Goal: Task Accomplishment & Management: Manage account settings

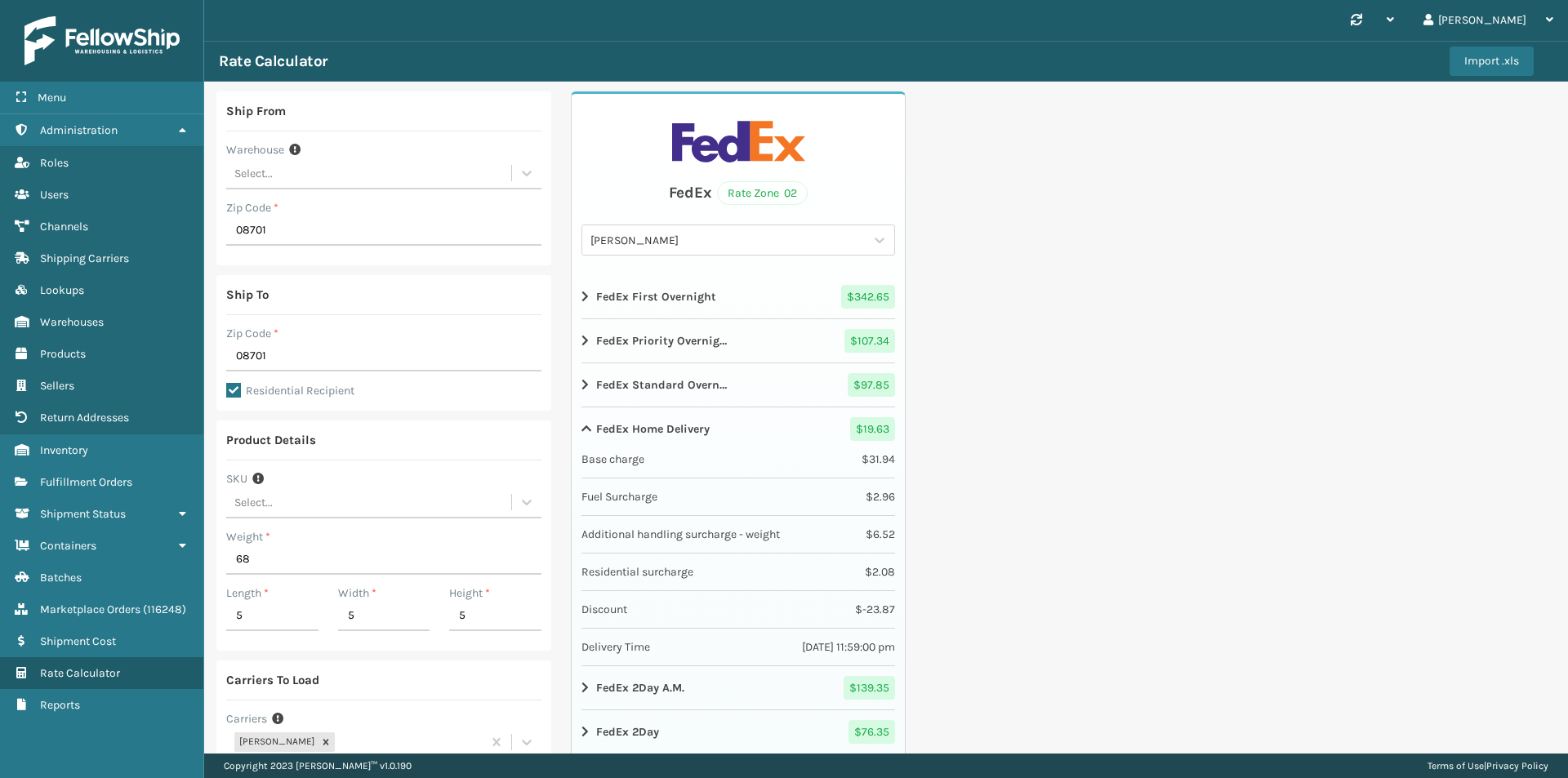
click at [96, 46] on img at bounding box center [102, 40] width 155 height 49
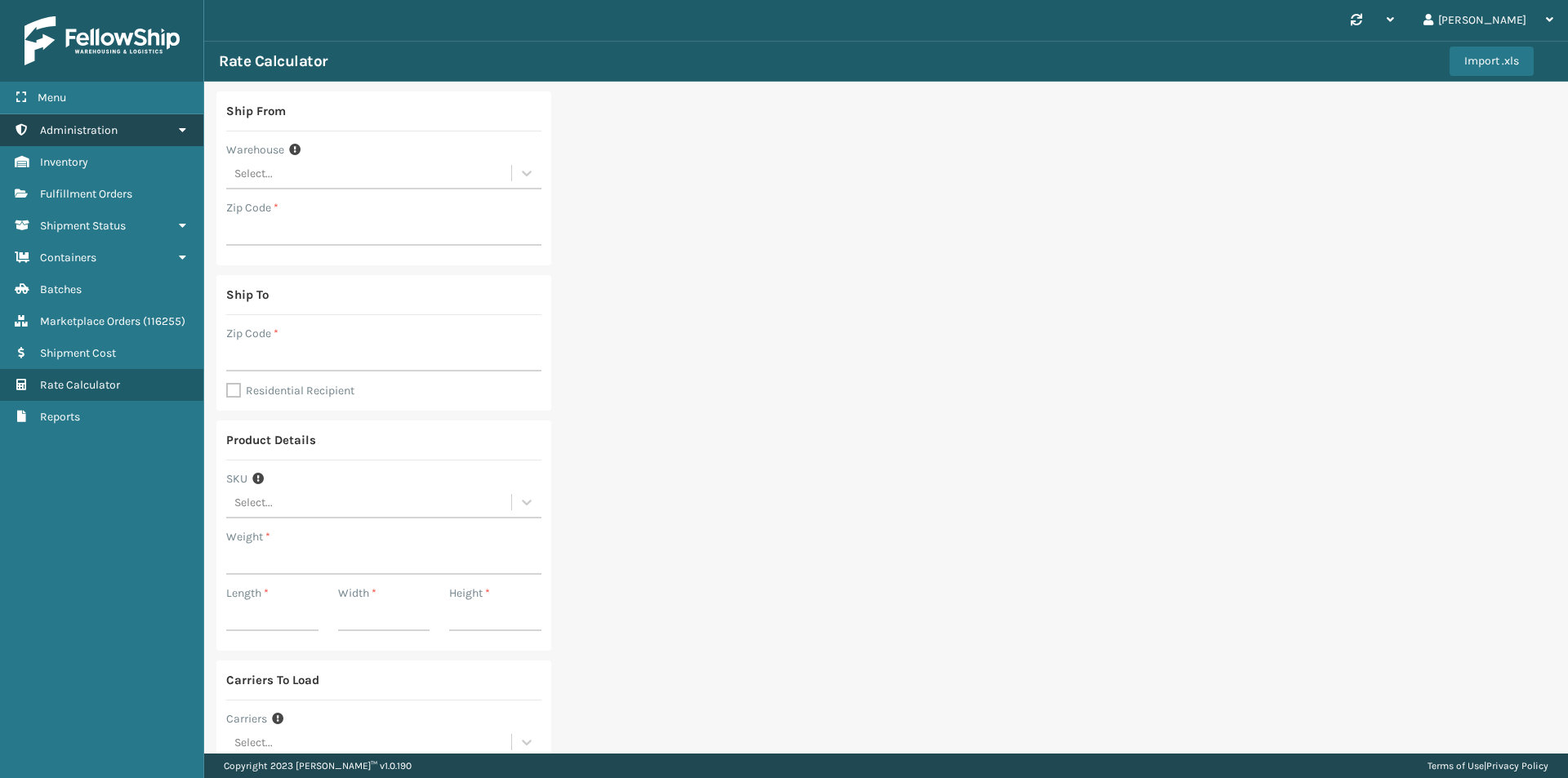
click at [70, 123] on span "Administration" at bounding box center [79, 130] width 77 height 14
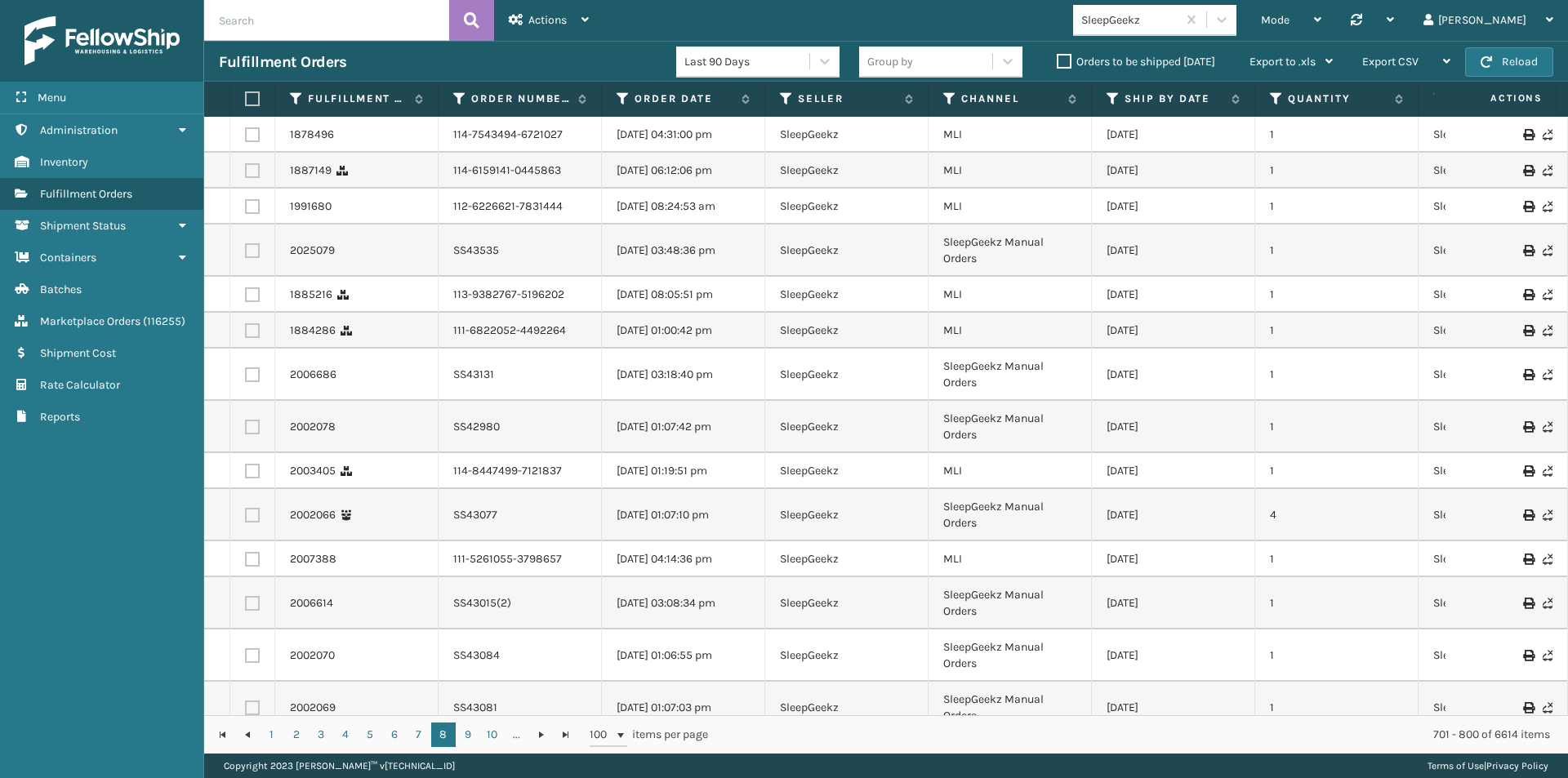
click at [1162, 19] on div "SleepGeekz" at bounding box center [1130, 19] width 97 height 17
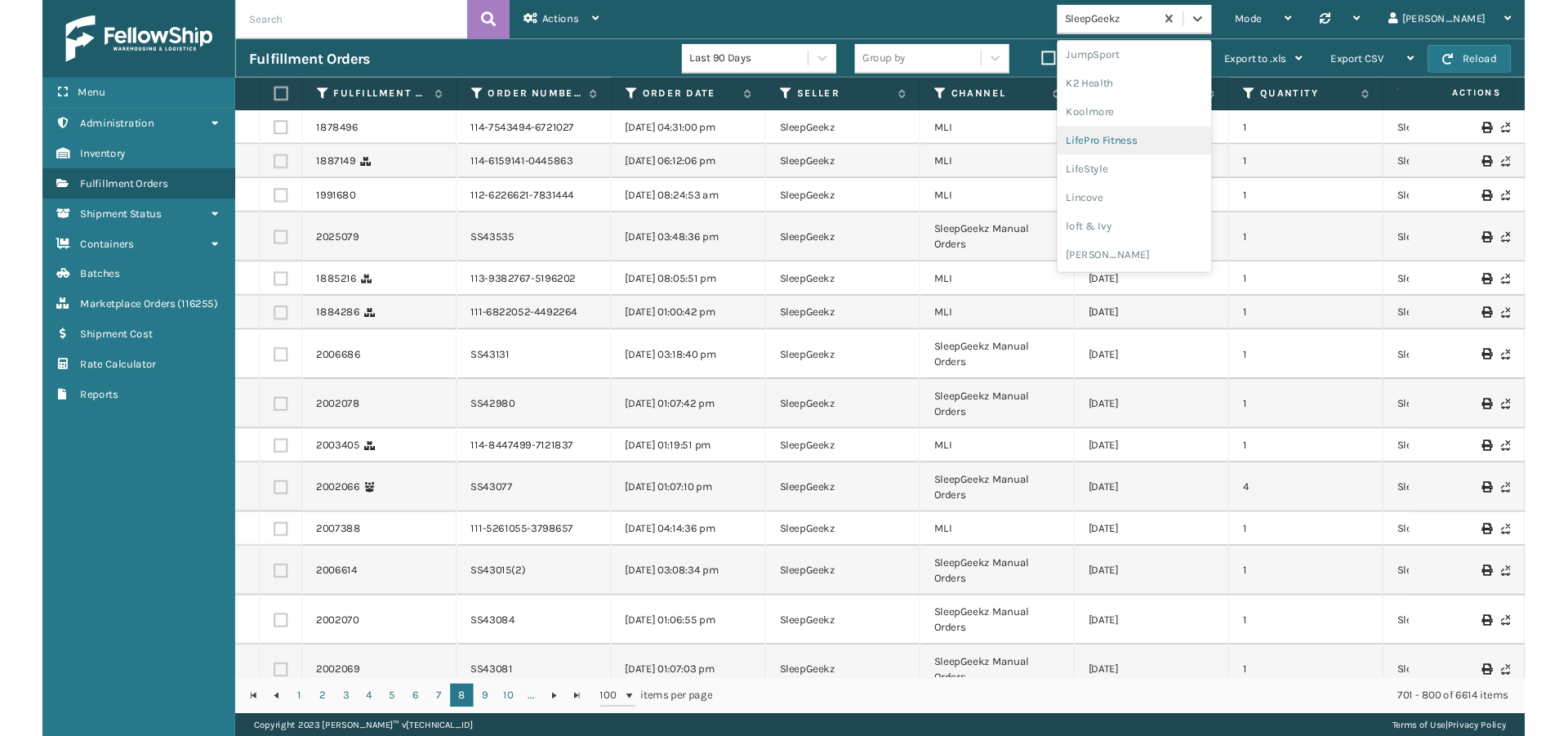
scroll to position [595, 0]
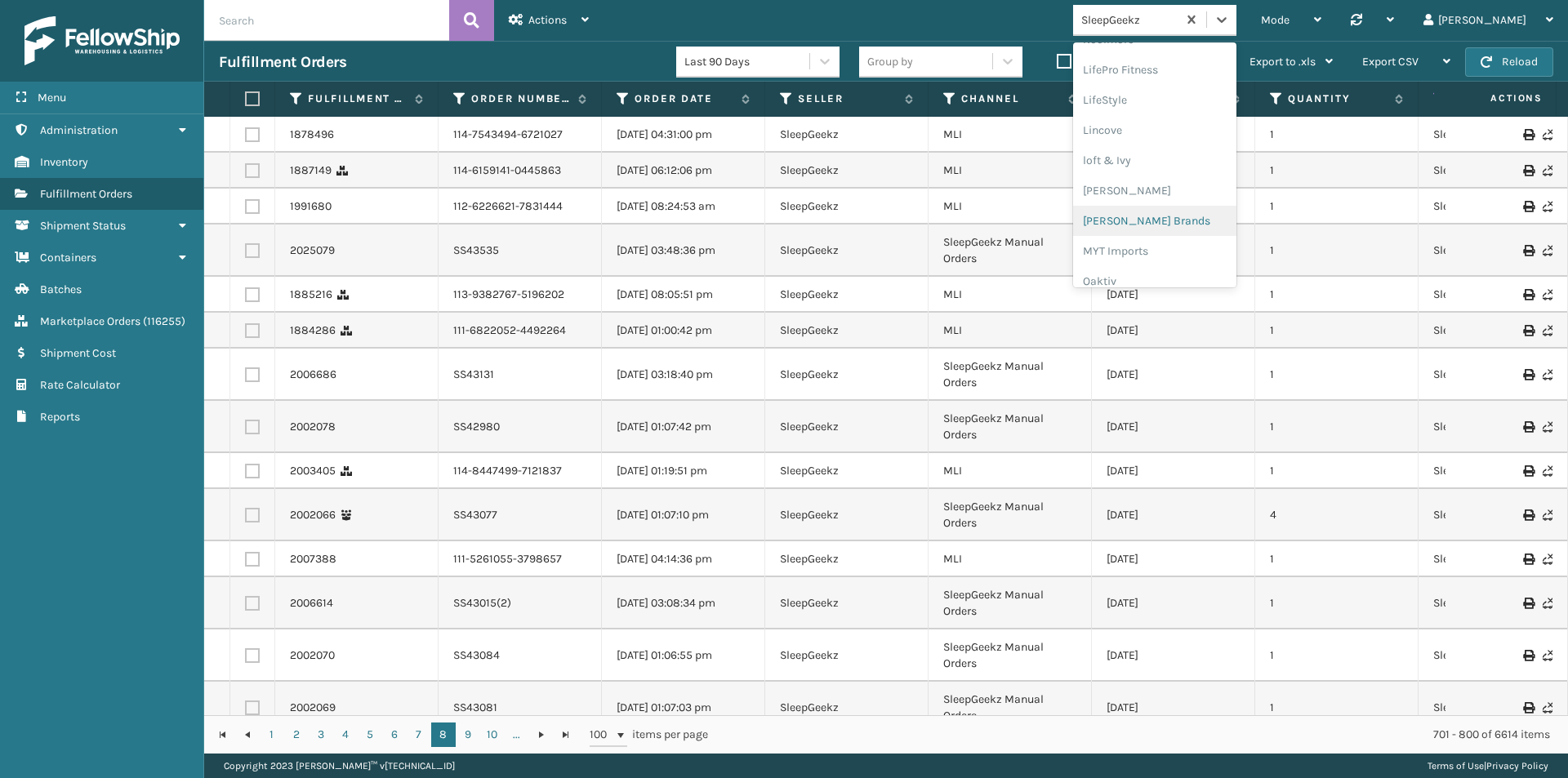
click at [1164, 213] on div "Milliard Brands" at bounding box center [1155, 220] width 164 height 30
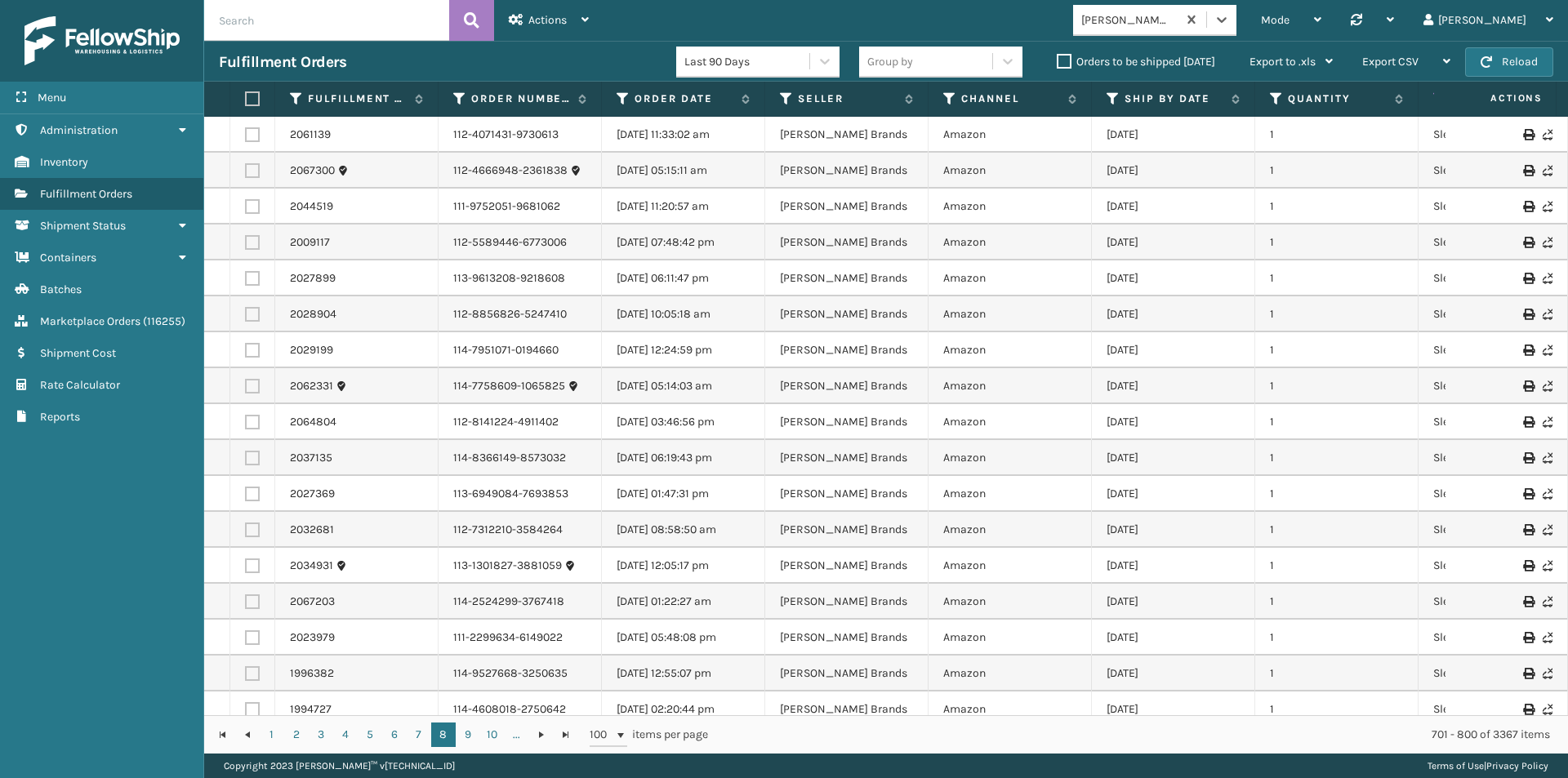
click at [1068, 56] on label "Orders to be shipped today" at bounding box center [1135, 62] width 158 height 14
click at [1057, 56] on input "Orders to be shipped today" at bounding box center [1056, 58] width 1 height 11
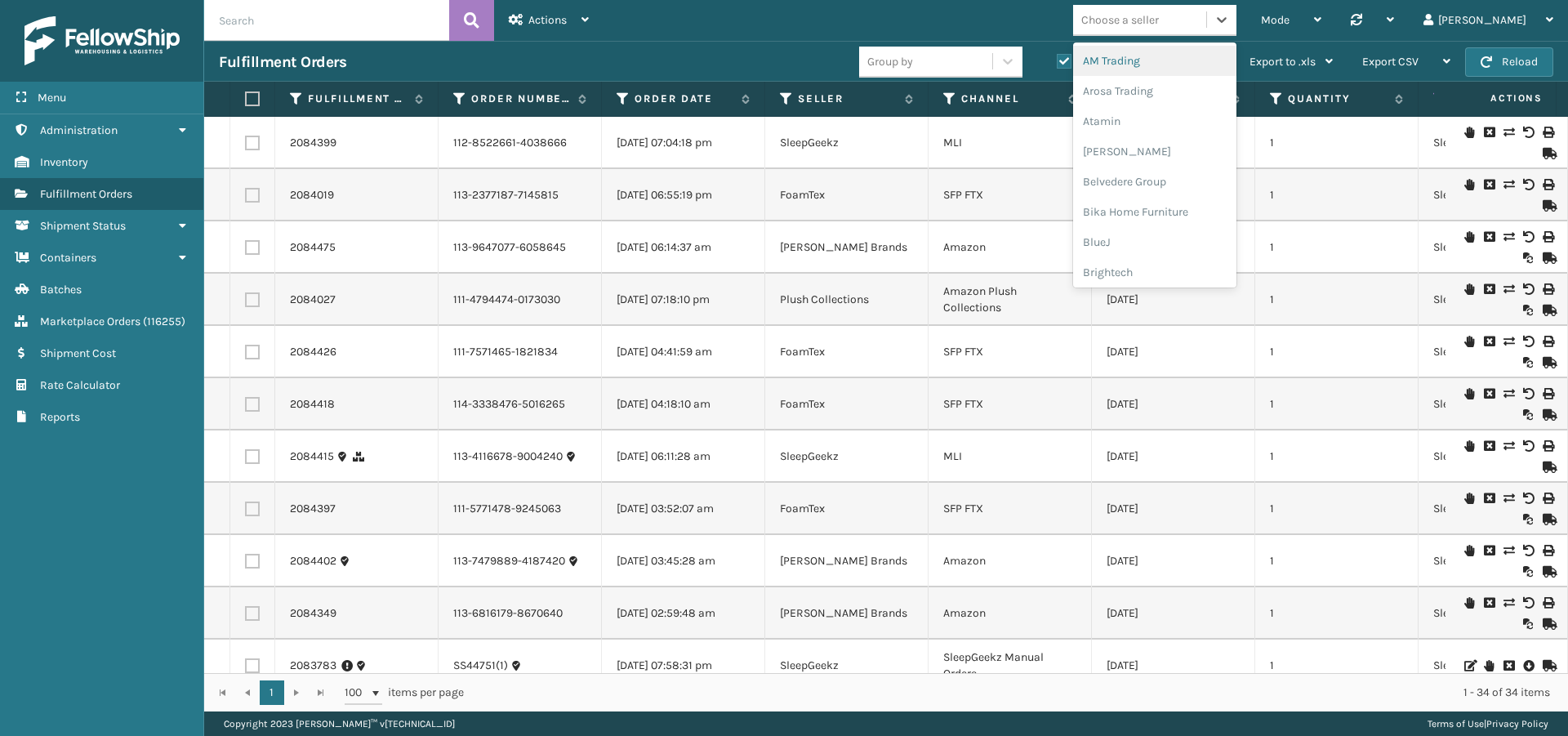
click at [1180, 31] on div "Choose a seller" at bounding box center [1139, 19] width 133 height 27
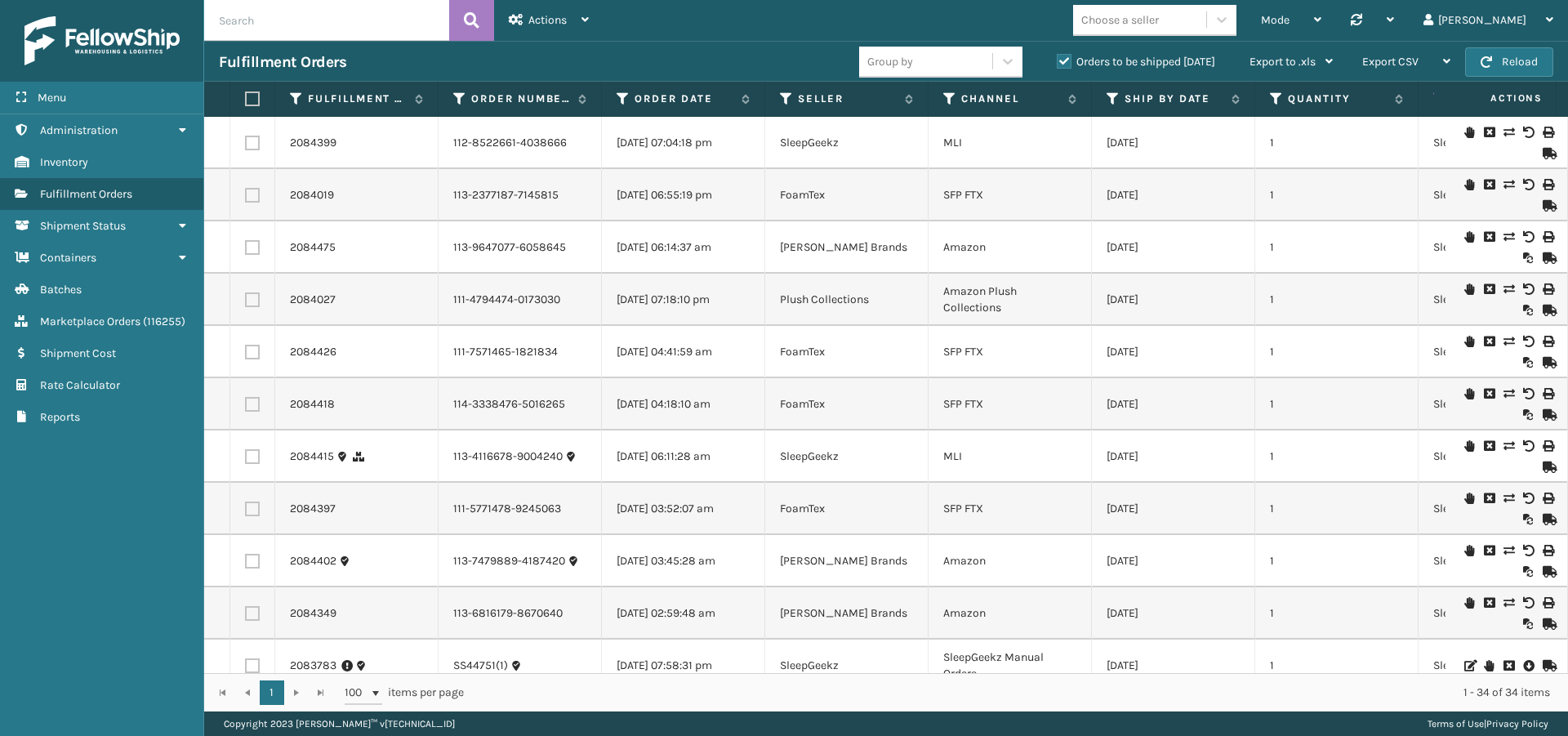
click at [1072, 22] on div "Mode Regular Mode Picking Mode Labeling Mode Palletizing Mode Exit Scan Mode Ch…" at bounding box center [1086, 20] width 964 height 40
click at [1153, 22] on div "Choose a seller" at bounding box center [1120, 19] width 77 height 17
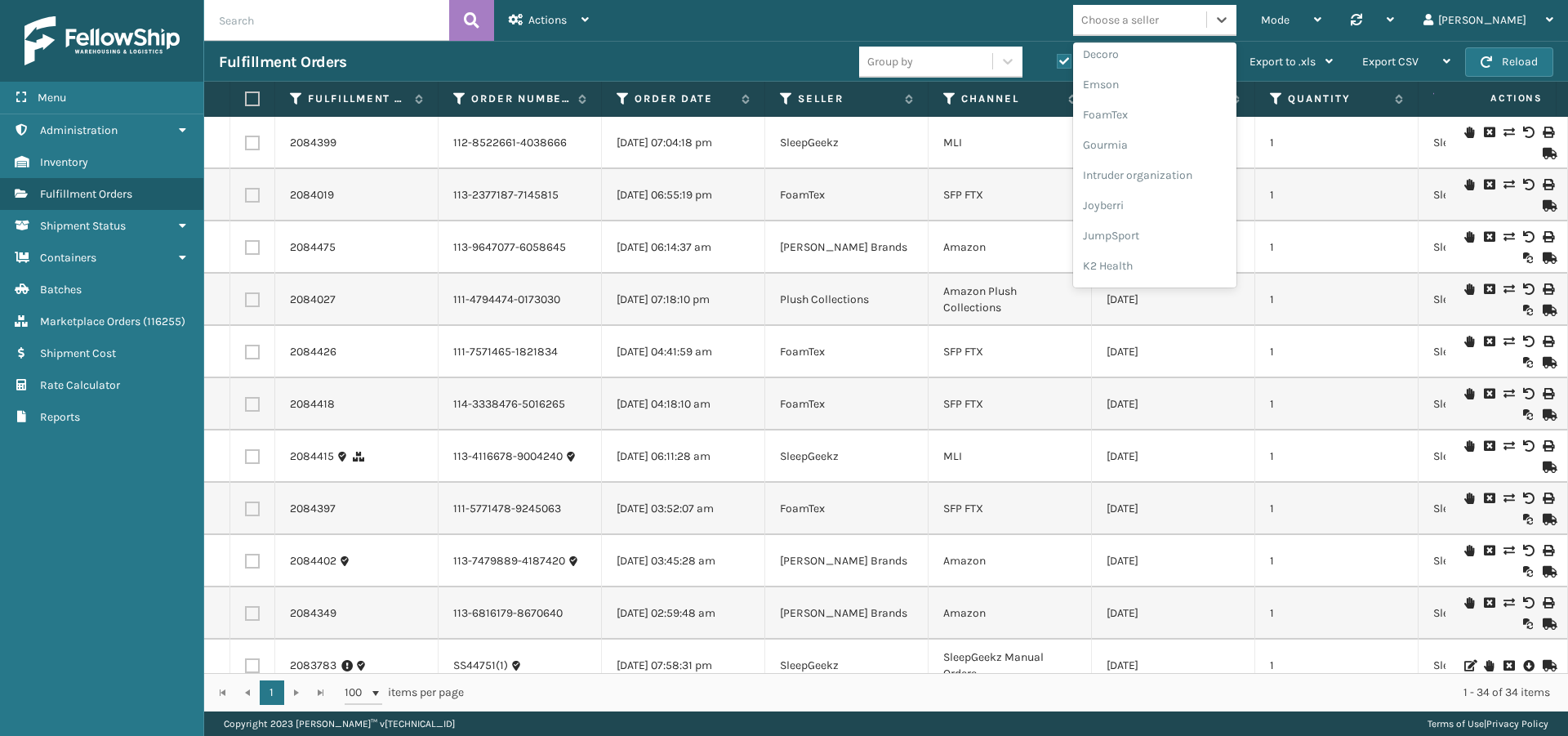
scroll to position [329, 0]
click at [1145, 127] on div "FoamTex" at bounding box center [1155, 124] width 164 height 30
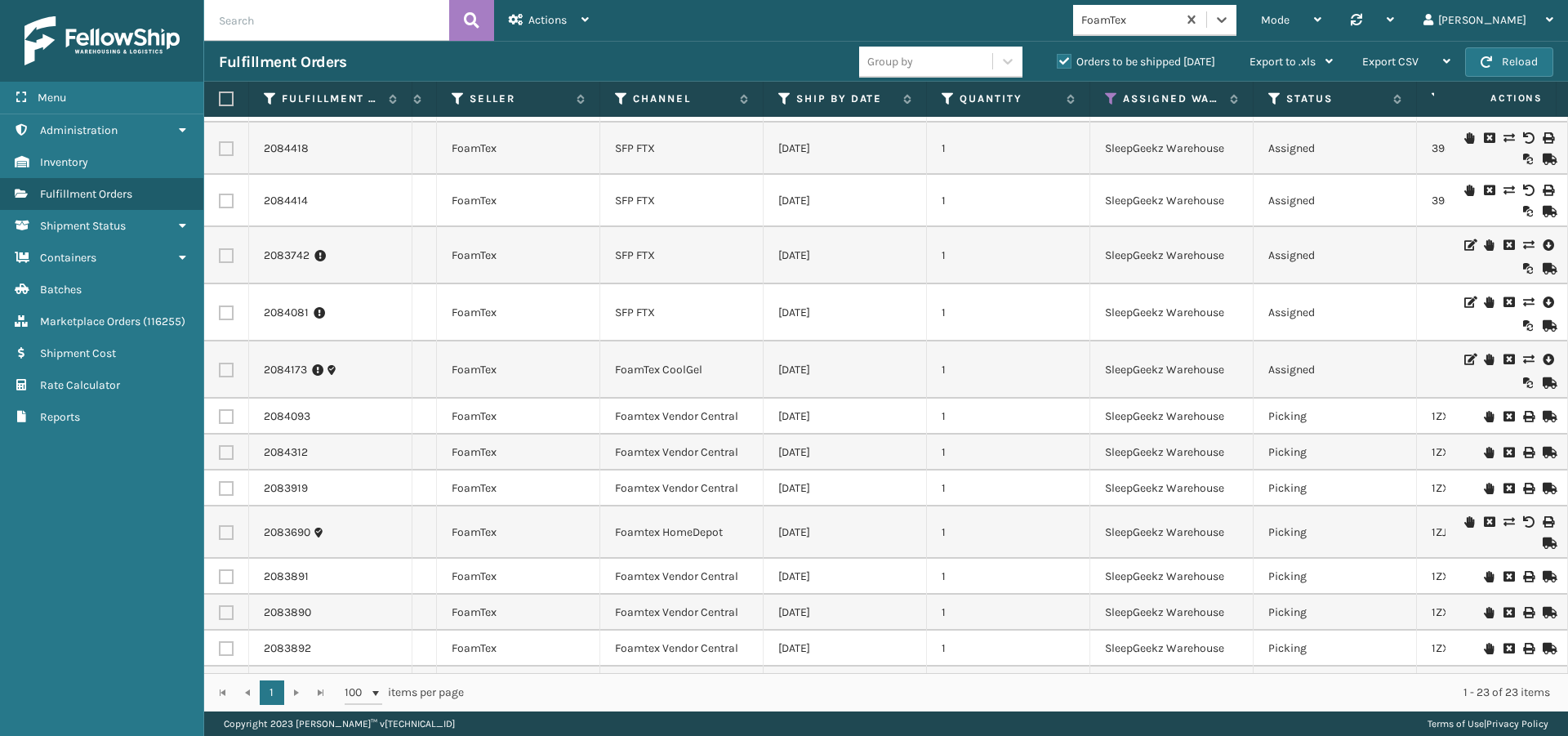
scroll to position [151, 328]
click at [1062, 58] on label "Orders to be shipped today" at bounding box center [1135, 62] width 158 height 14
click at [1057, 58] on input "Orders to be shipped today" at bounding box center [1056, 58] width 1 height 11
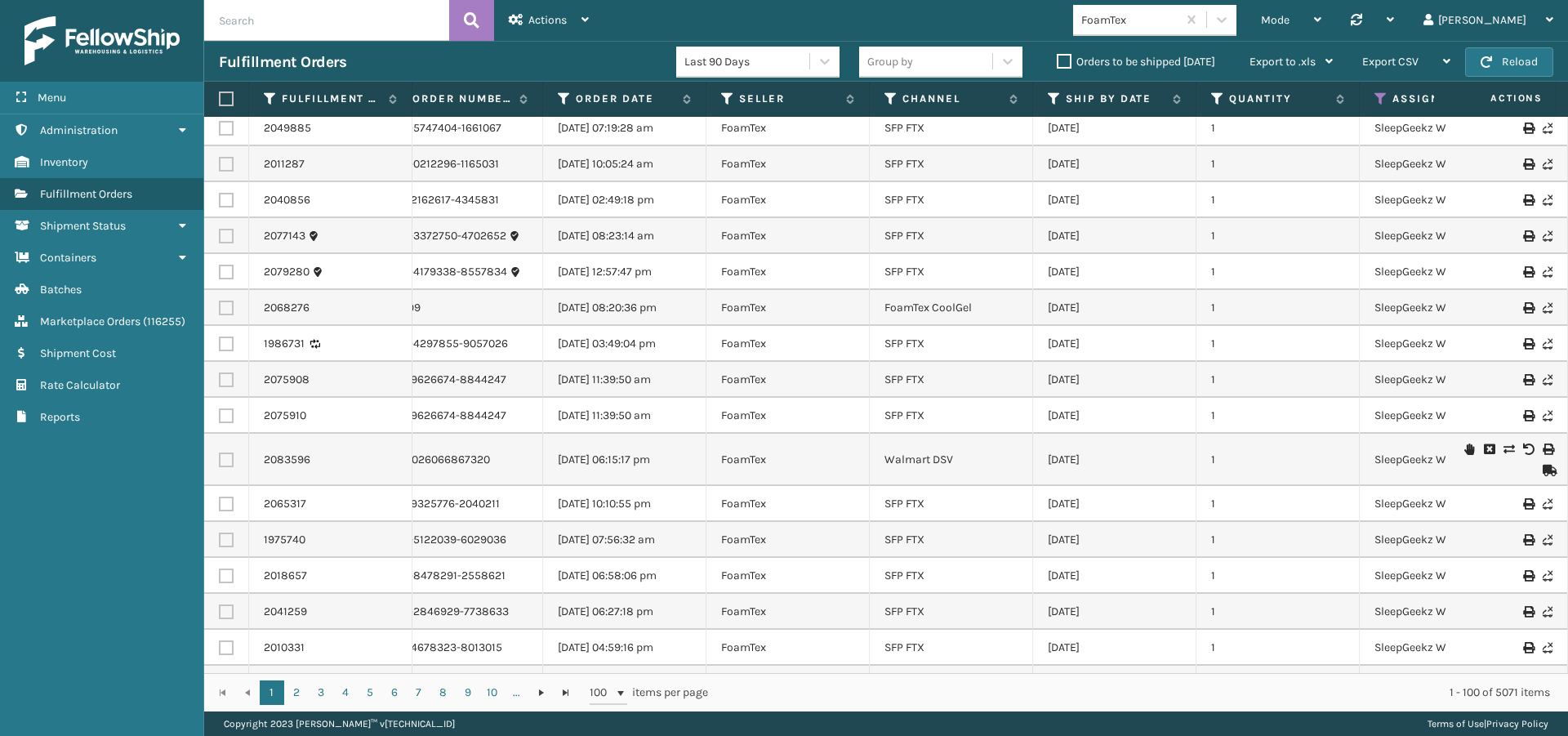
scroll to position [0, 0]
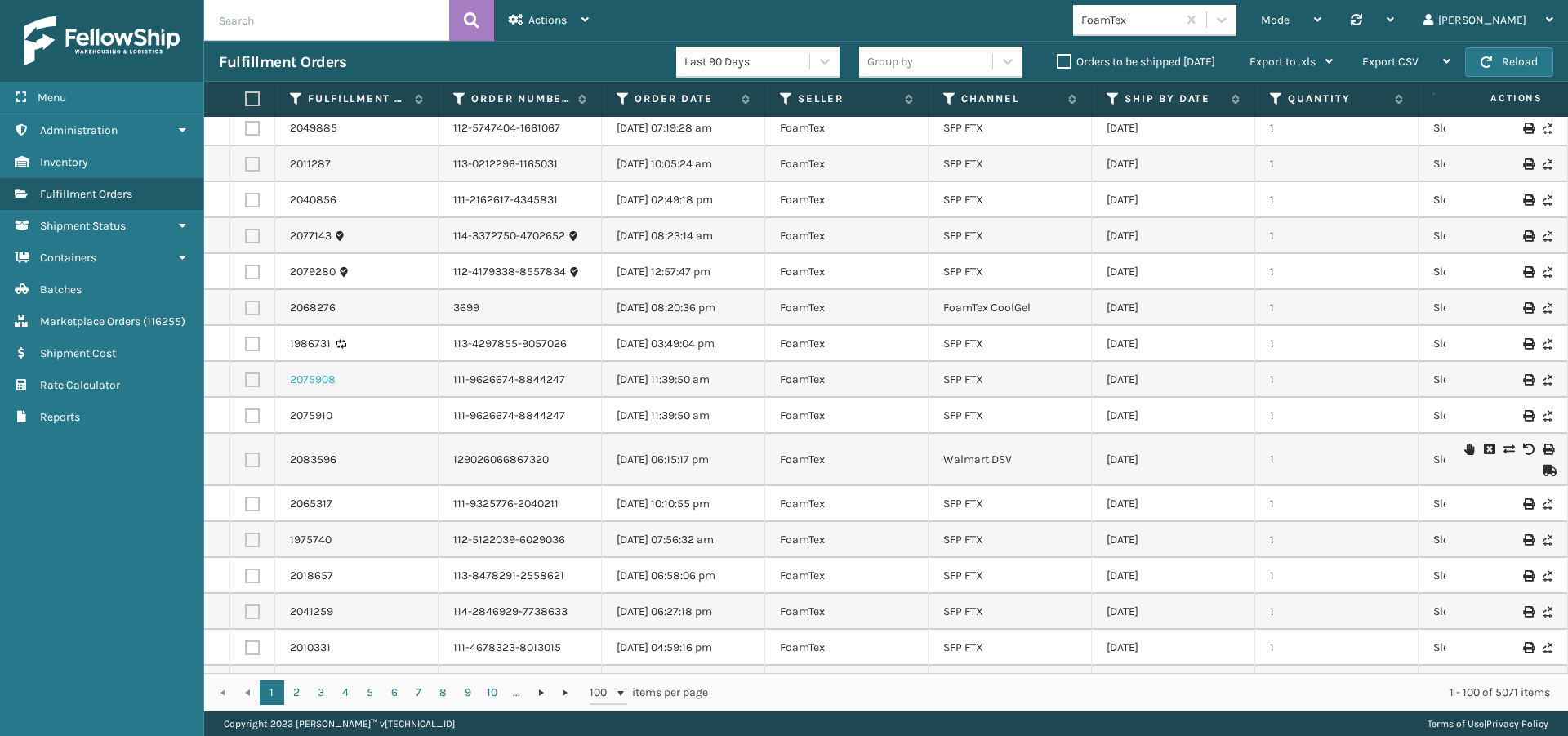
click at [320, 380] on link "2075908" at bounding box center [313, 379] width 46 height 17
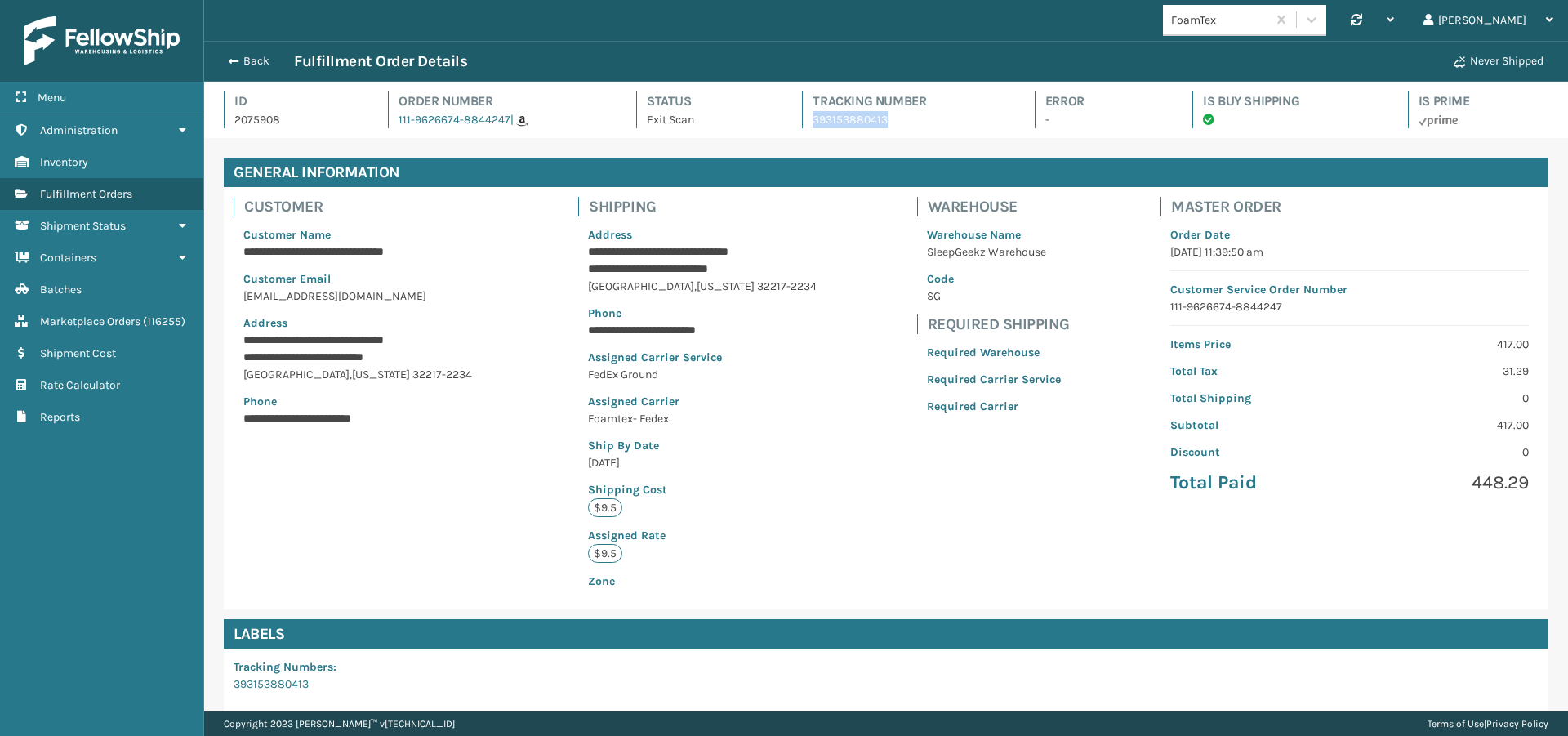
drag, startPoint x: 883, startPoint y: 121, endPoint x: 807, endPoint y: 116, distance: 76.2
click at [813, 116] on p "393153880413" at bounding box center [908, 119] width 192 height 17
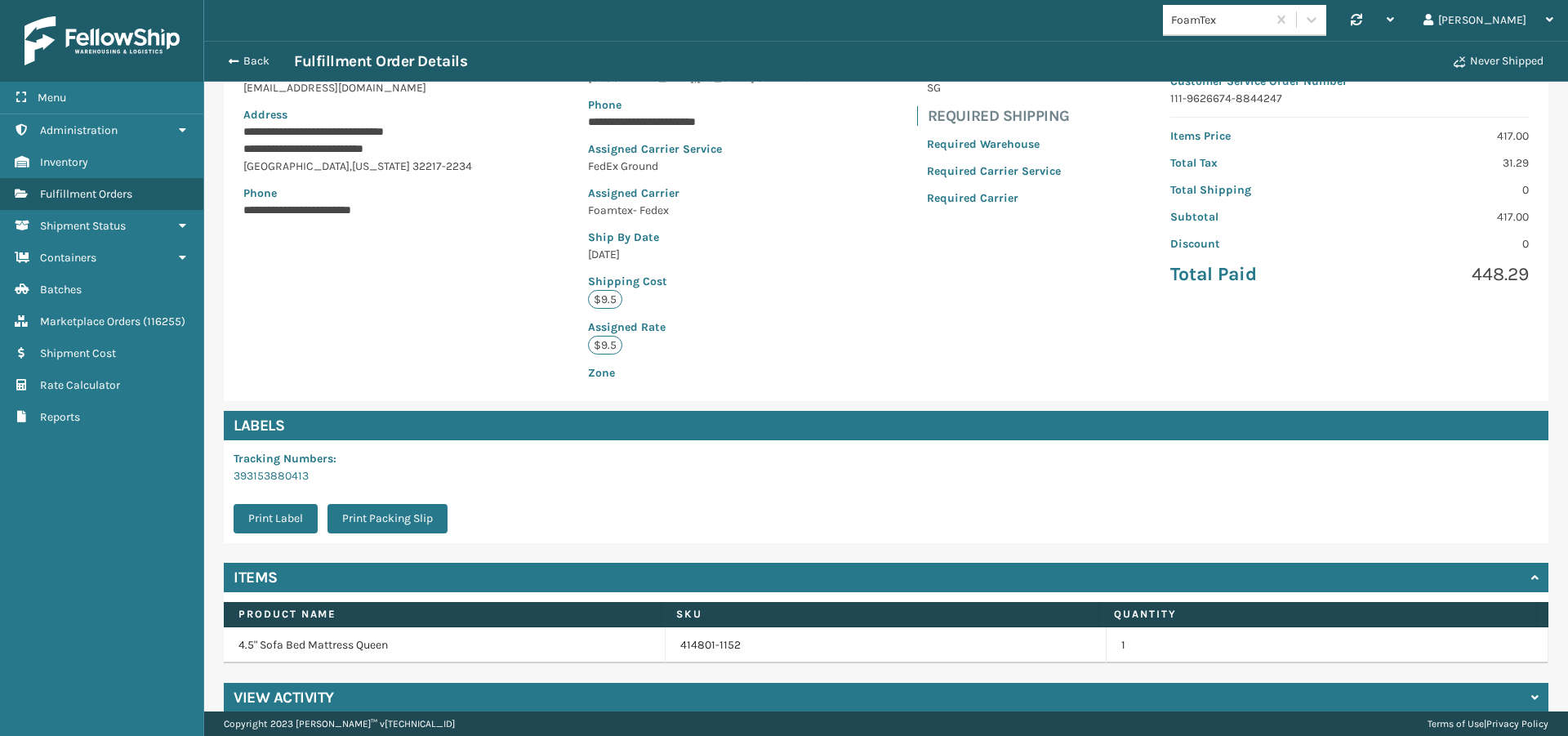
scroll to position [230, 0]
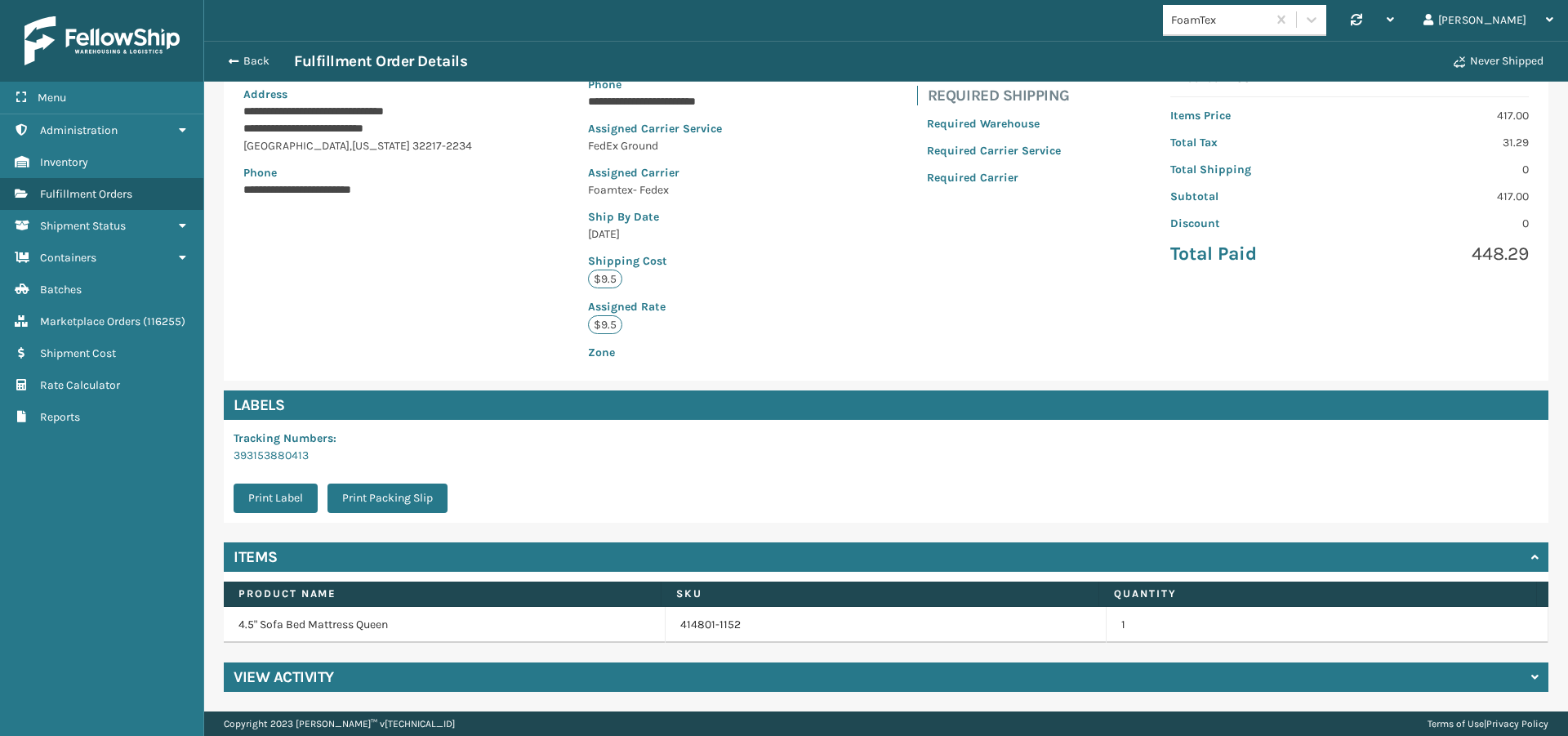
click at [1517, 677] on div "View Activity" at bounding box center [886, 677] width 1325 height 29
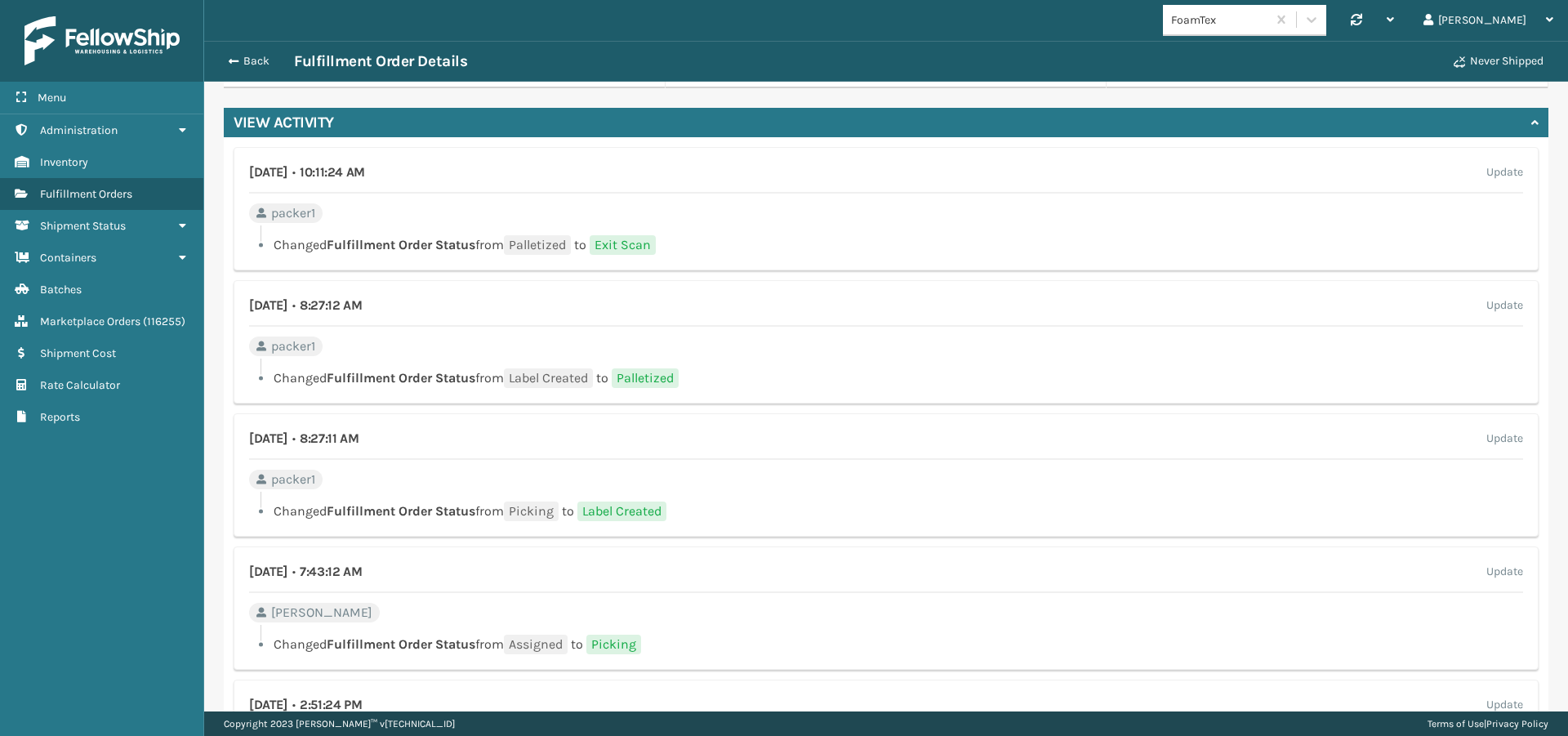
scroll to position [706, 0]
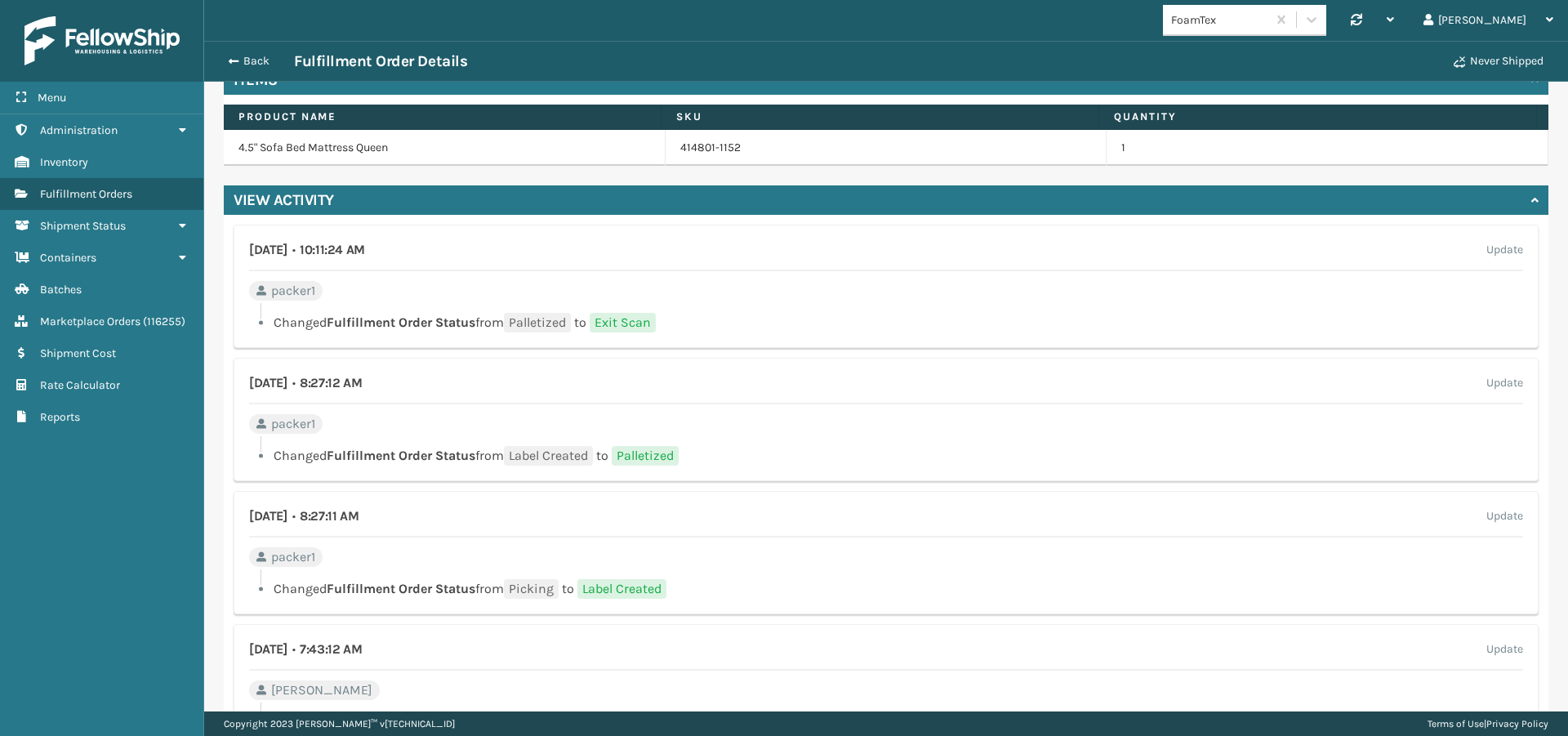
click at [1481, 198] on div "View Activity" at bounding box center [886, 200] width 1325 height 29
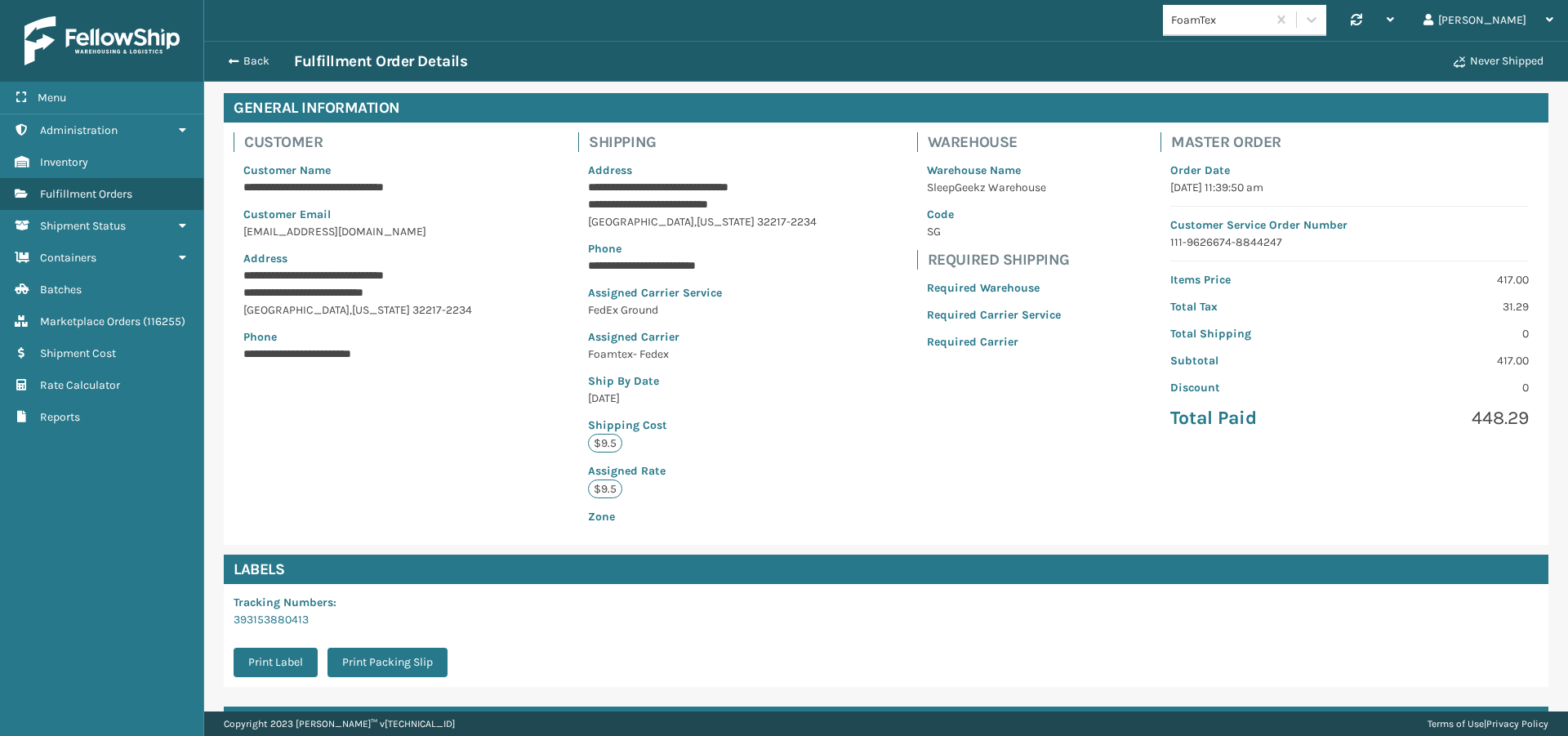
scroll to position [0, 0]
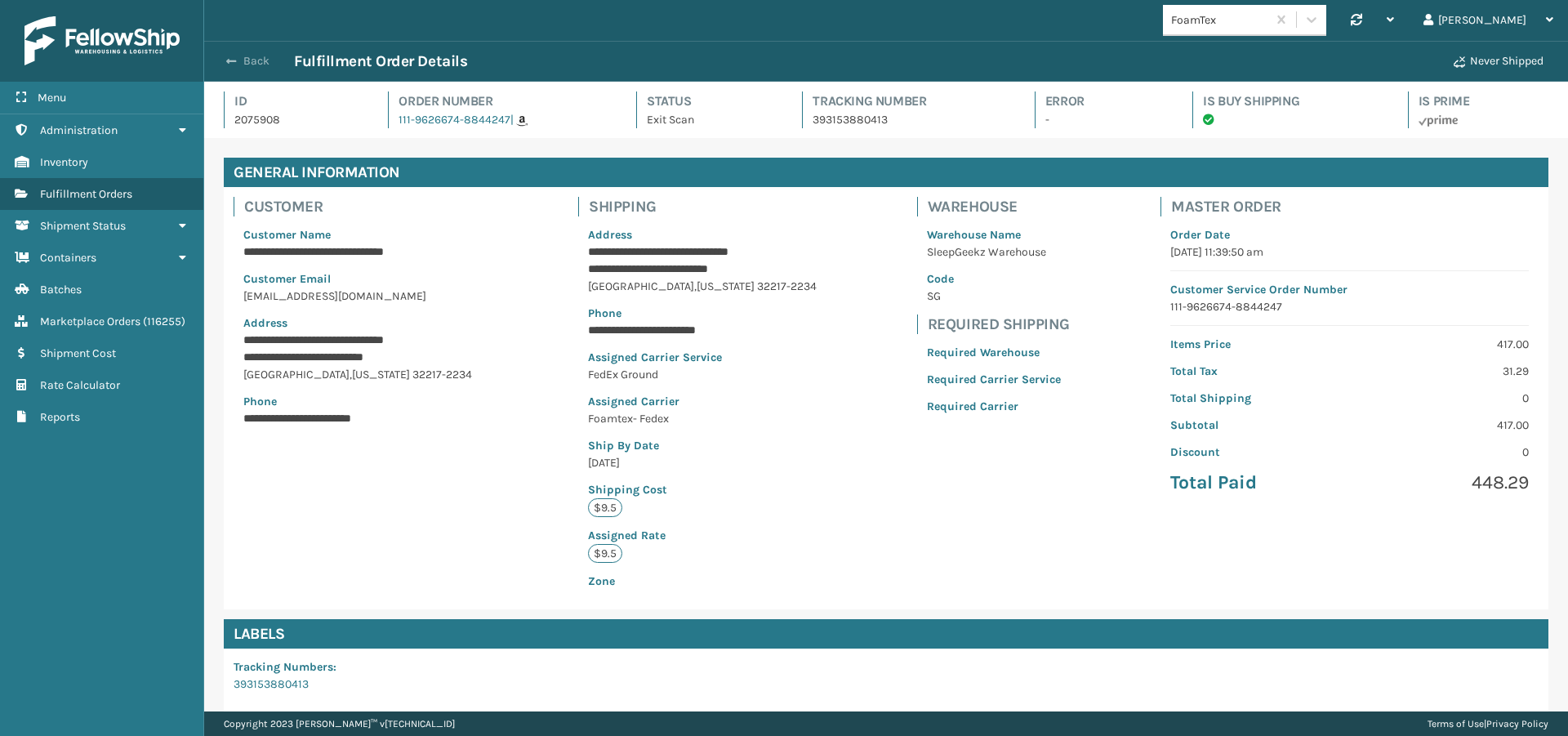
click at [231, 60] on span "button" at bounding box center [231, 61] width 10 height 11
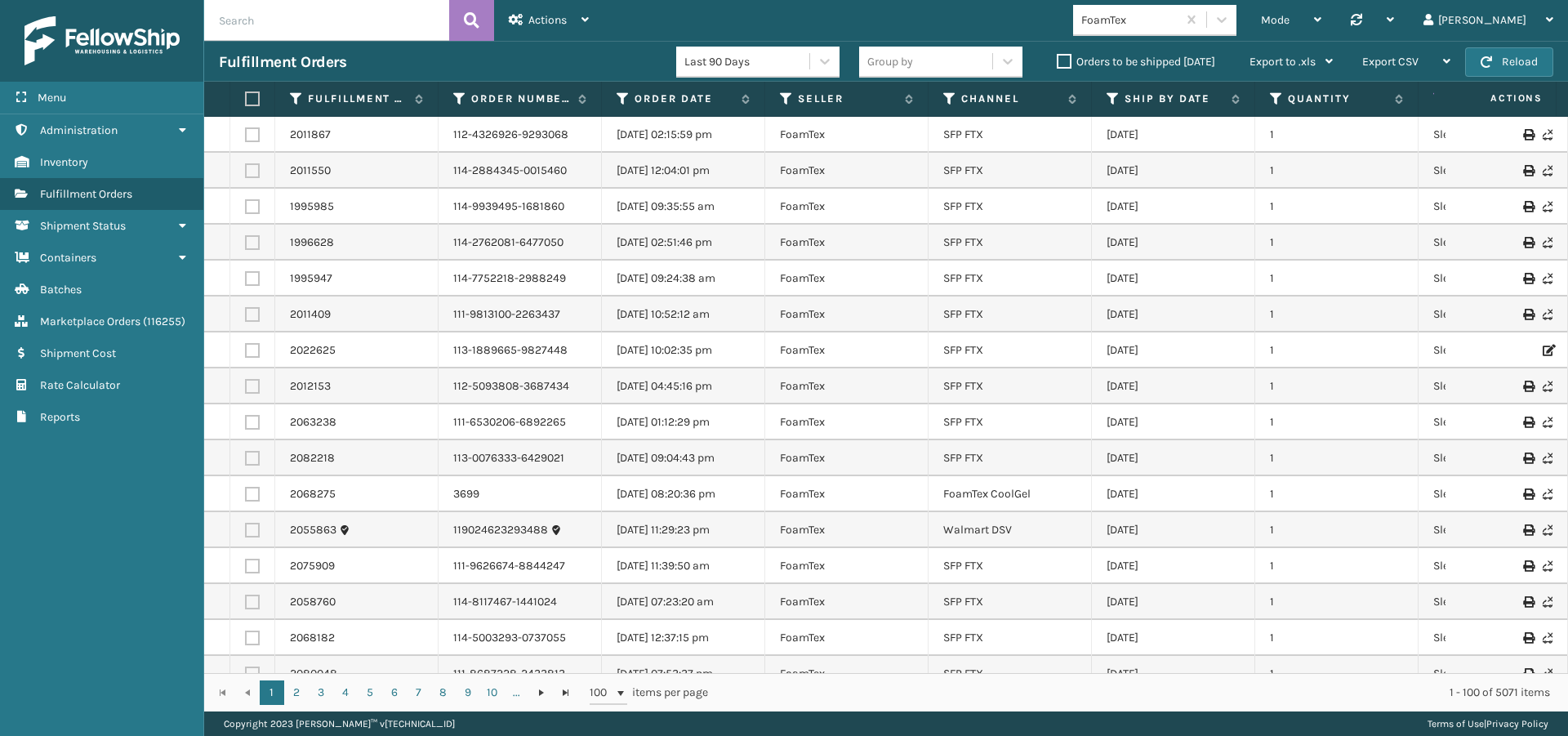
click at [1058, 60] on label "Orders to be shipped today" at bounding box center [1135, 62] width 158 height 14
click at [1057, 60] on input "Orders to be shipped today" at bounding box center [1056, 58] width 1 height 11
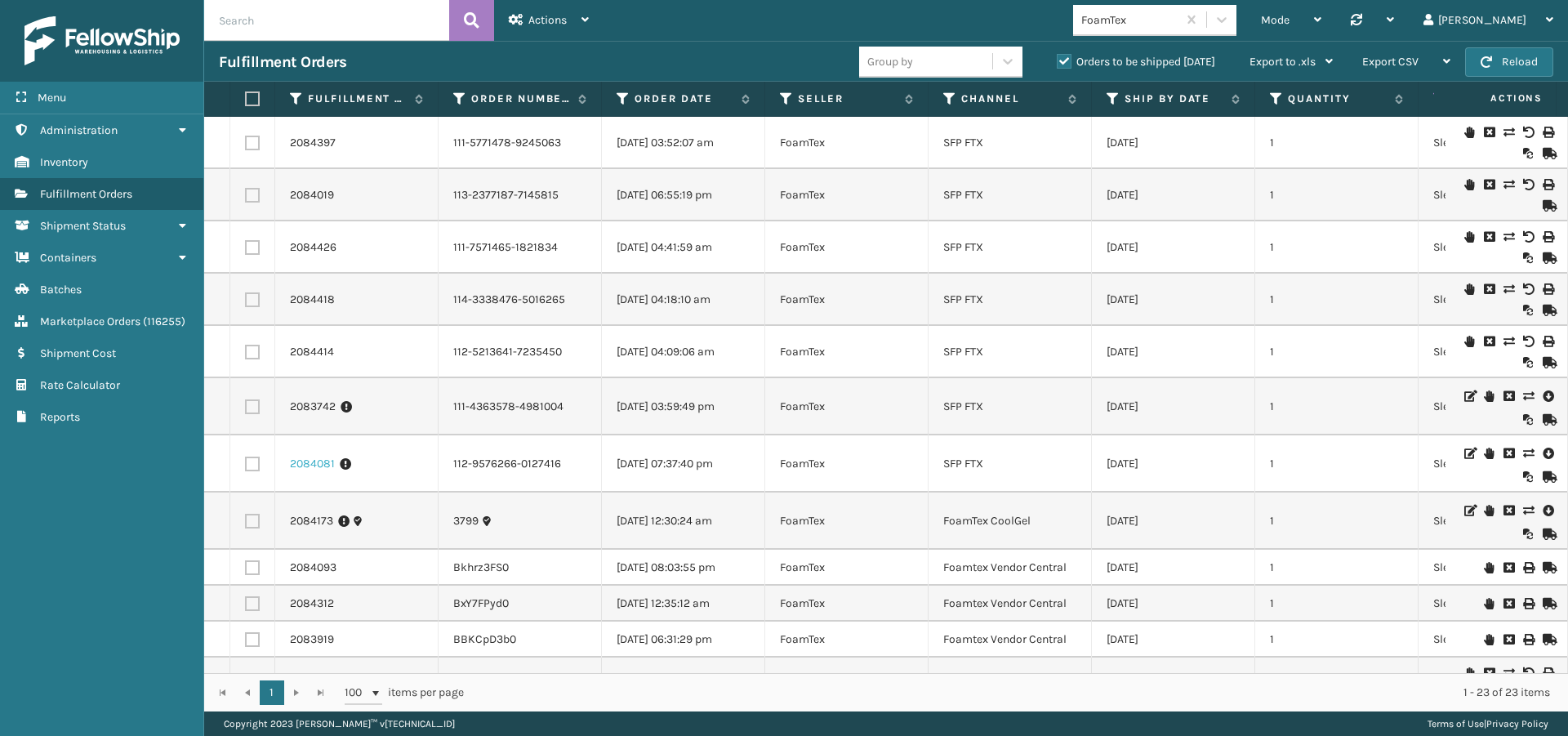
click at [319, 466] on link "2084081" at bounding box center [312, 464] width 45 height 17
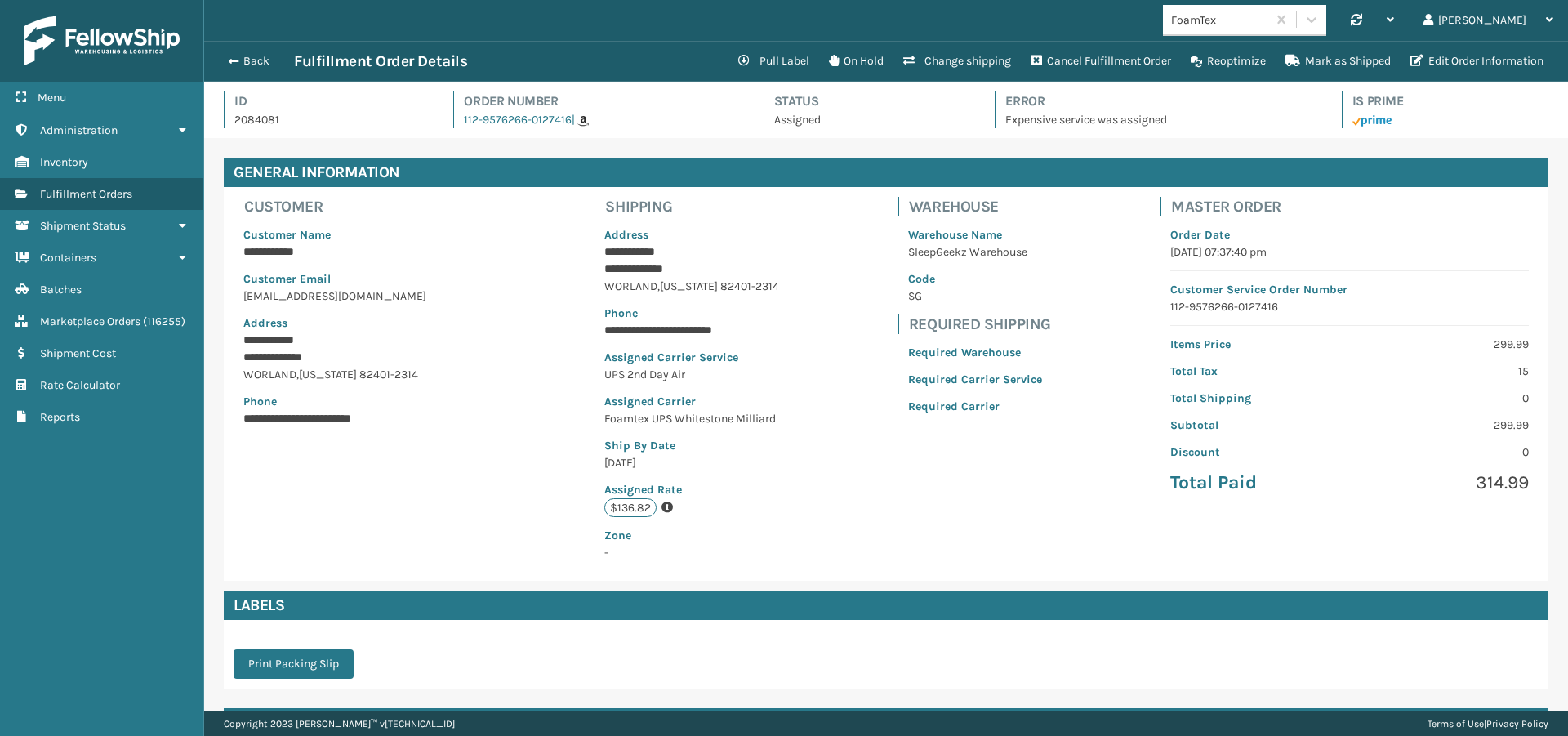
scroll to position [40, 1364]
drag, startPoint x: 1173, startPoint y: 121, endPoint x: 996, endPoint y: 117, distance: 177.0
click at [1005, 117] on p "Expensive service was assigned" at bounding box center [1157, 119] width 306 height 17
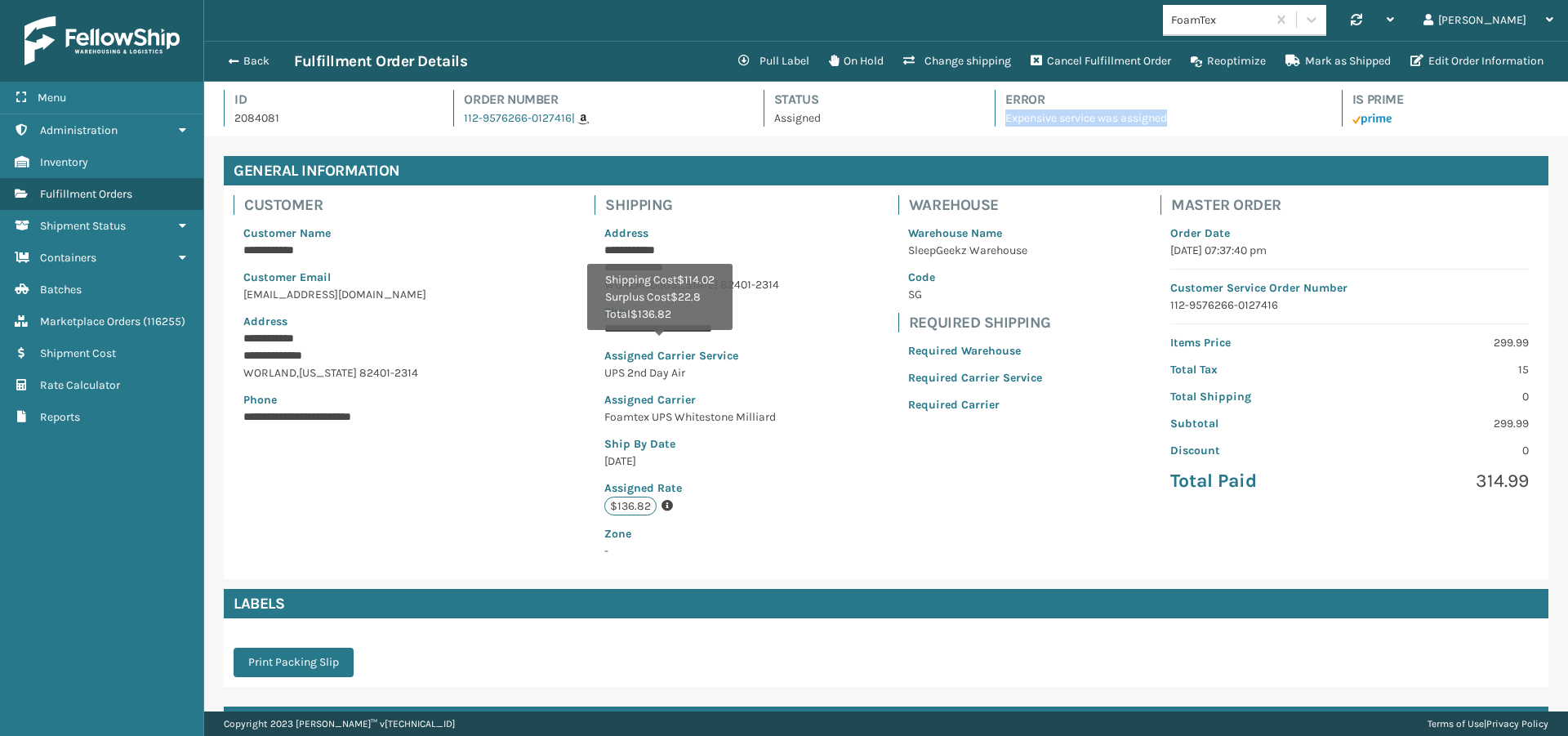
scroll to position [0, 0]
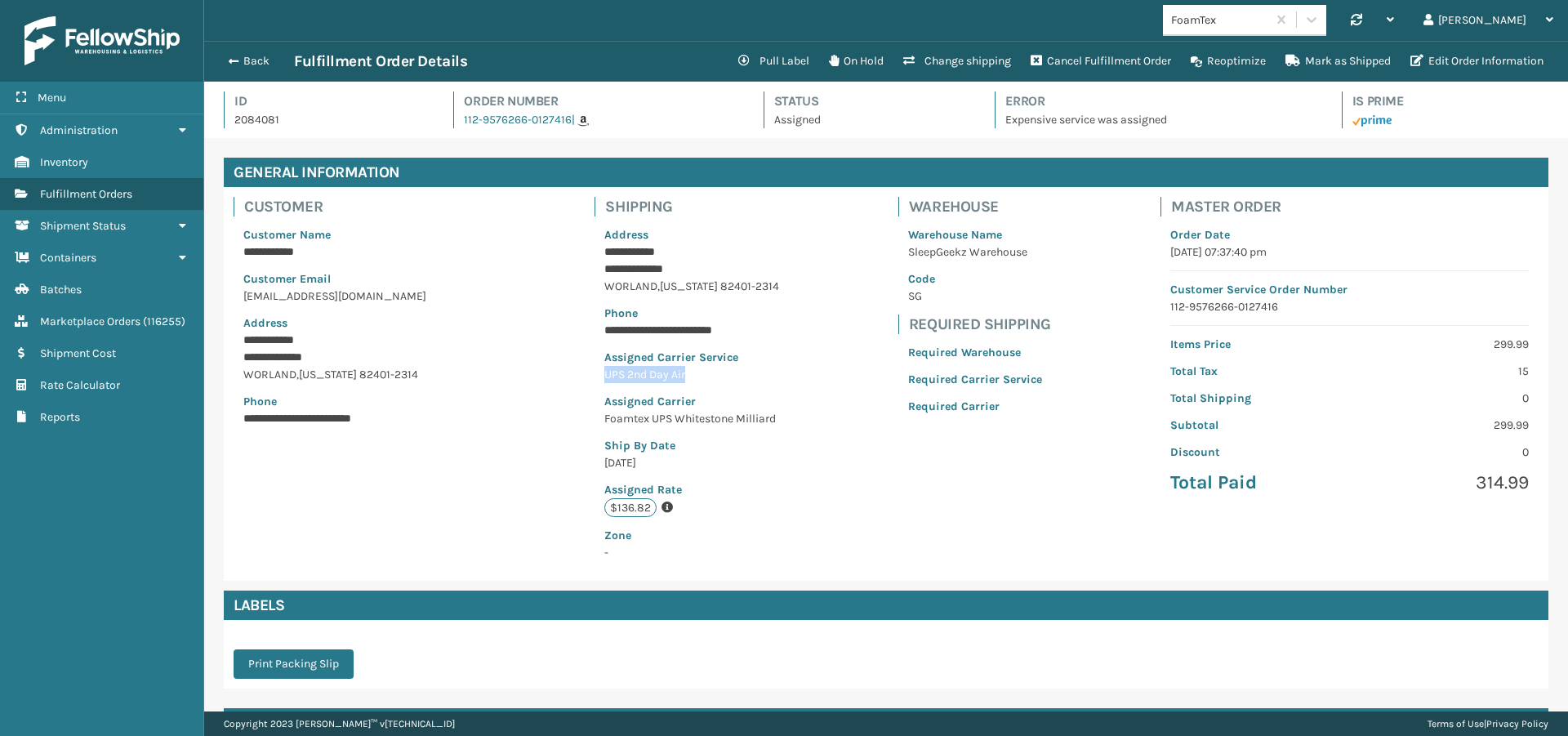
drag, startPoint x: 685, startPoint y: 374, endPoint x: 602, endPoint y: 371, distance: 83.1
click at [604, 371] on p "UPS 2nd Day Air" at bounding box center [692, 374] width 175 height 17
click at [688, 283] on span "Wyoming" at bounding box center [688, 286] width 58 height 14
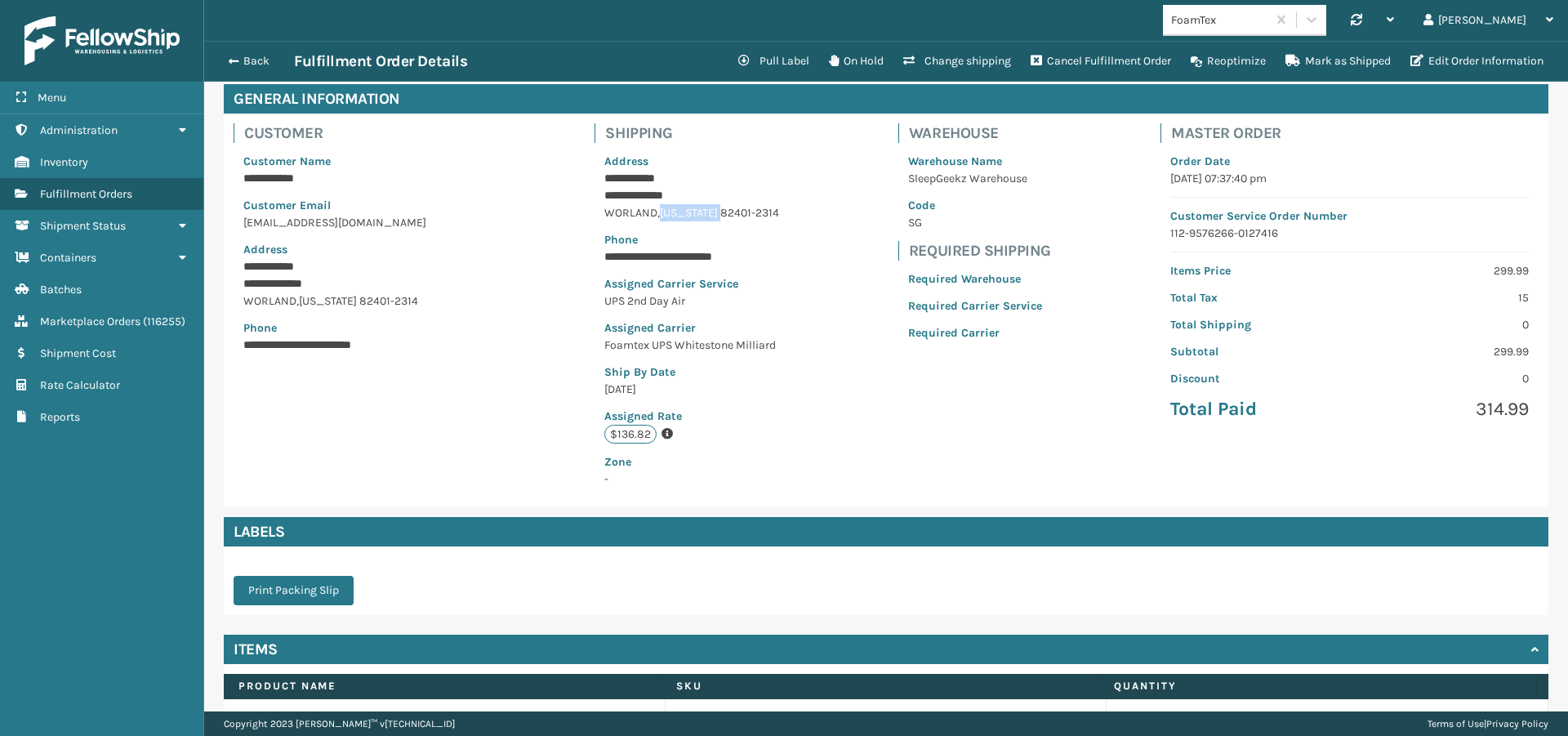
scroll to position [3, 0]
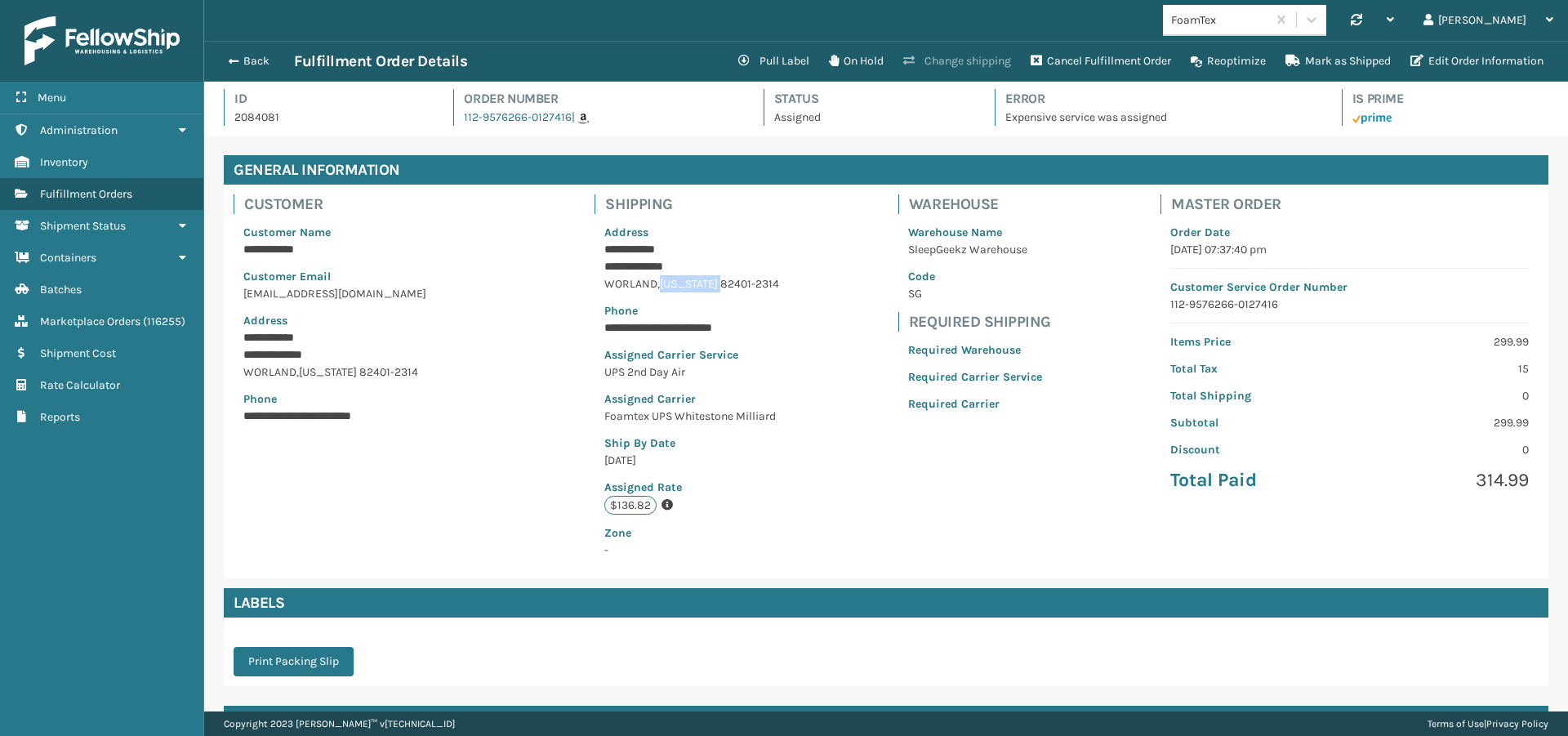
click at [909, 57] on button "Change shipping" at bounding box center [957, 62] width 128 height 33
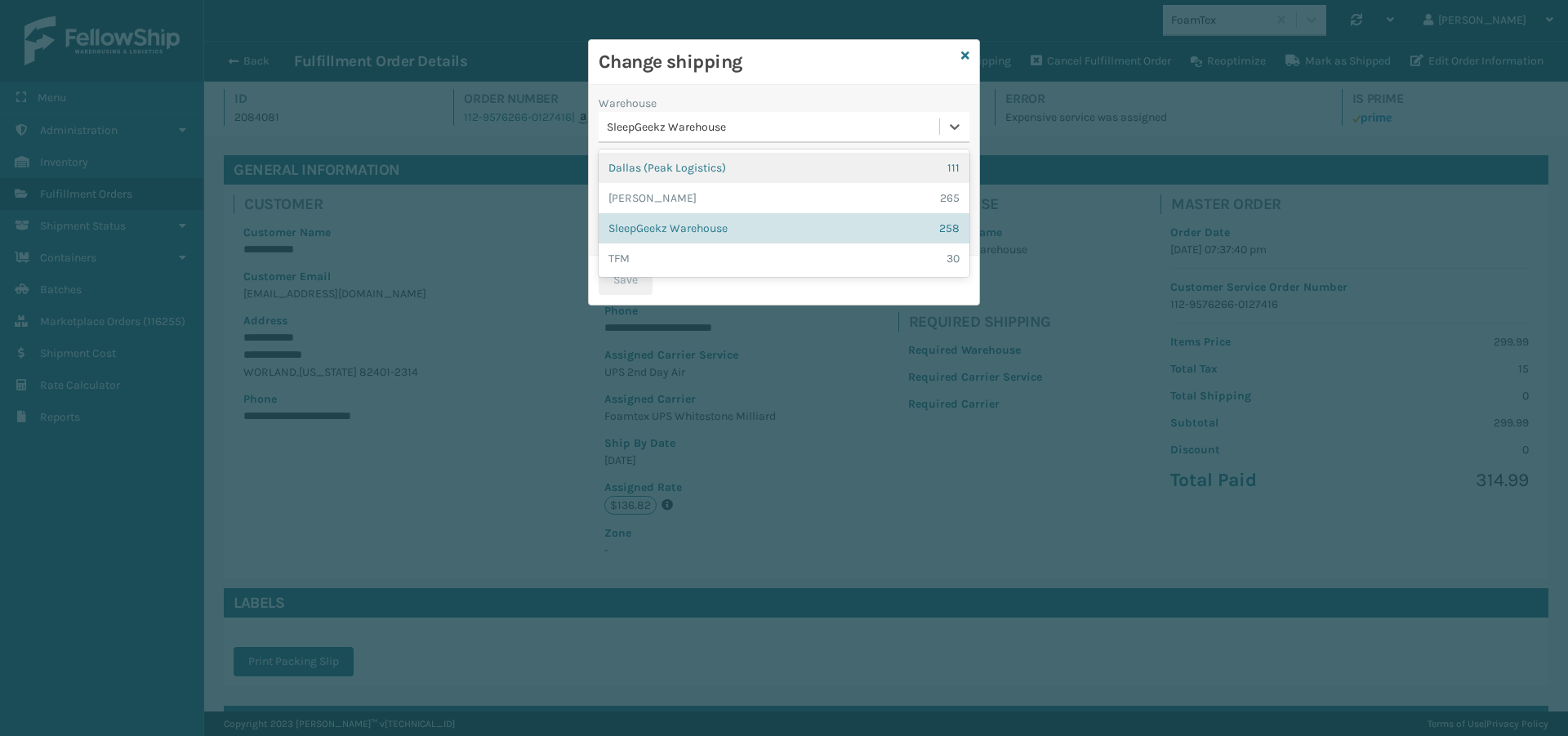
click at [716, 124] on div "SleepGeekz Warehouse" at bounding box center [774, 127] width 334 height 17
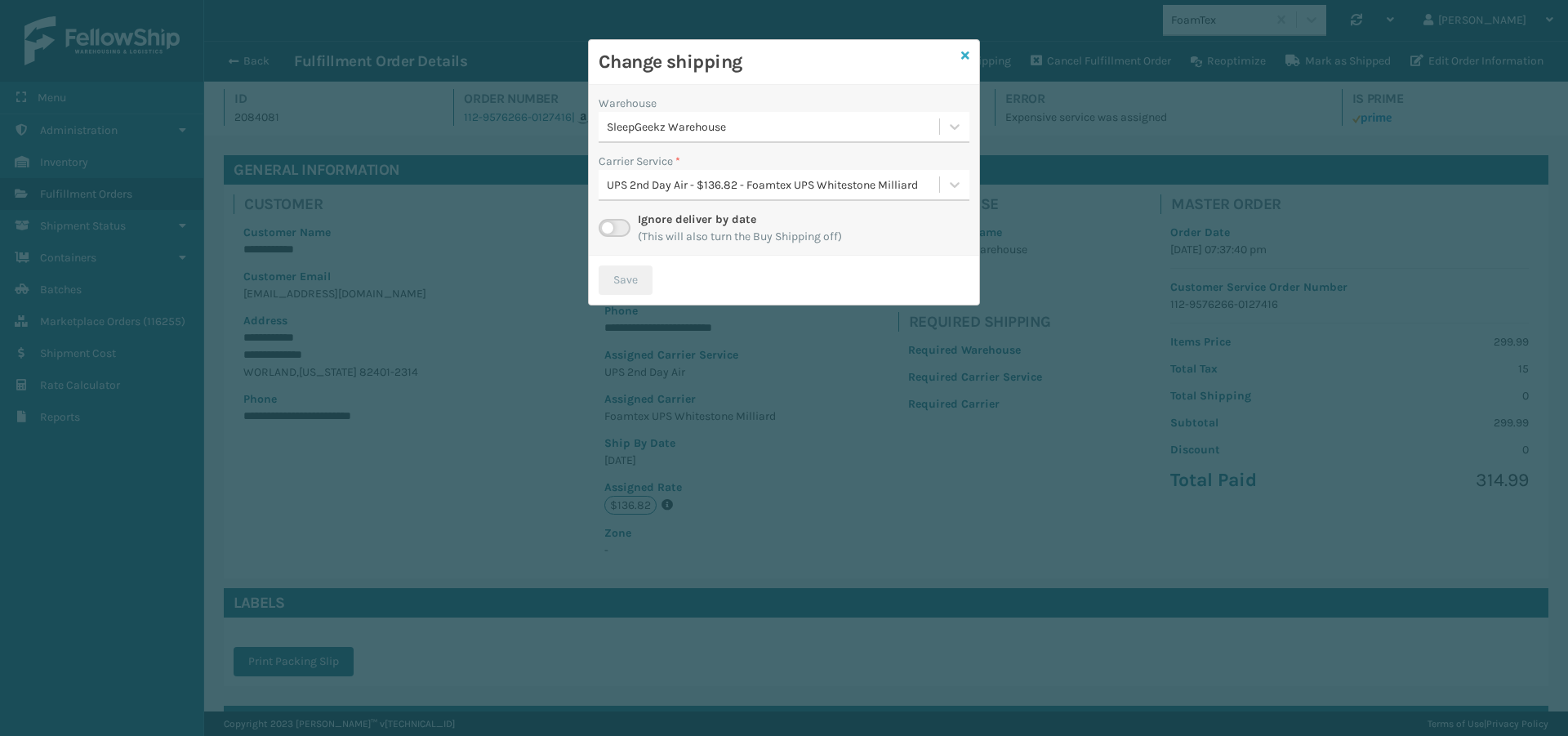
click at [967, 54] on icon at bounding box center [964, 55] width 8 height 11
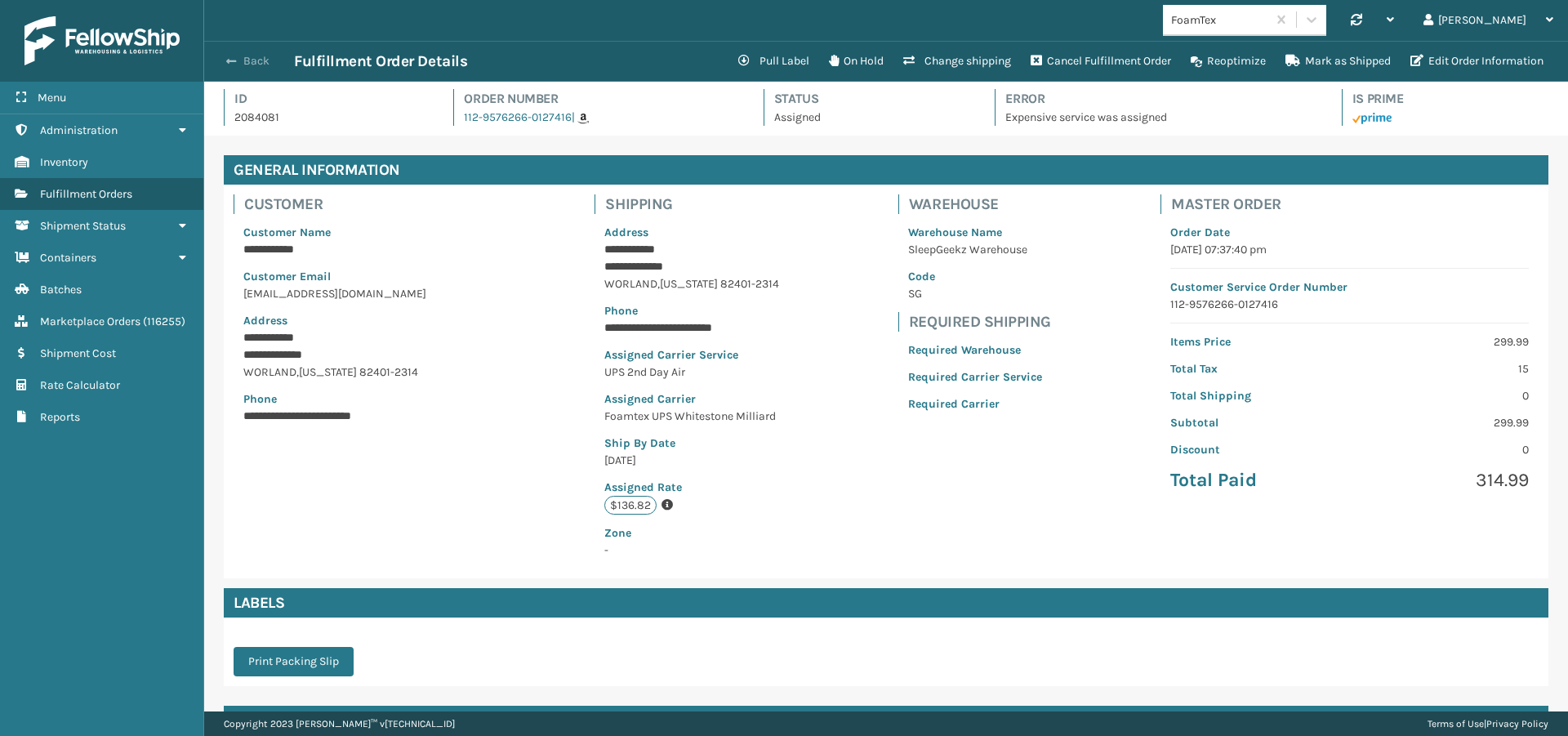
click at [254, 58] on button "Back" at bounding box center [256, 62] width 75 height 15
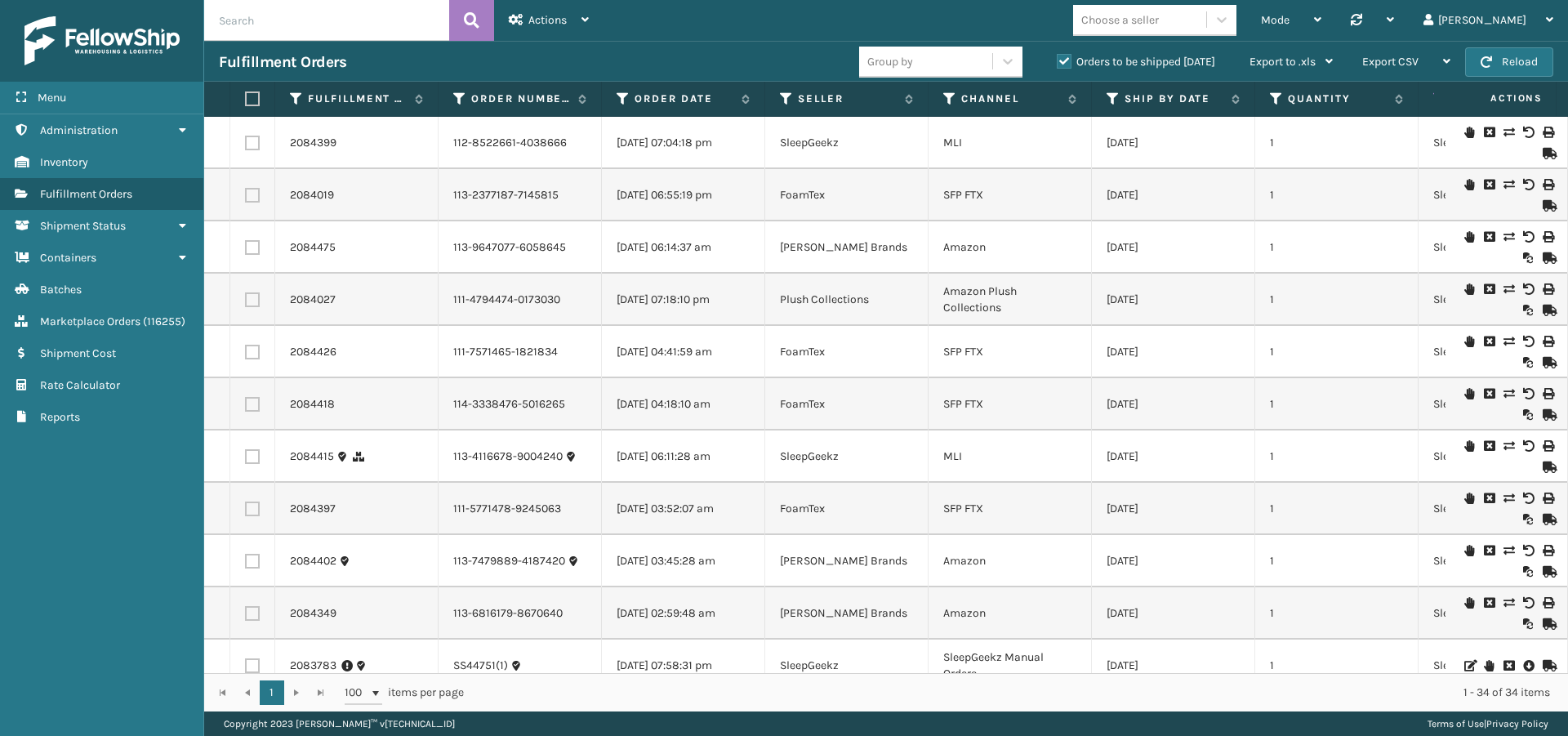
click at [1065, 58] on label "Orders to be shipped today" at bounding box center [1135, 62] width 158 height 14
click at [1057, 58] on input "Orders to be shipped today" at bounding box center [1056, 58] width 1 height 11
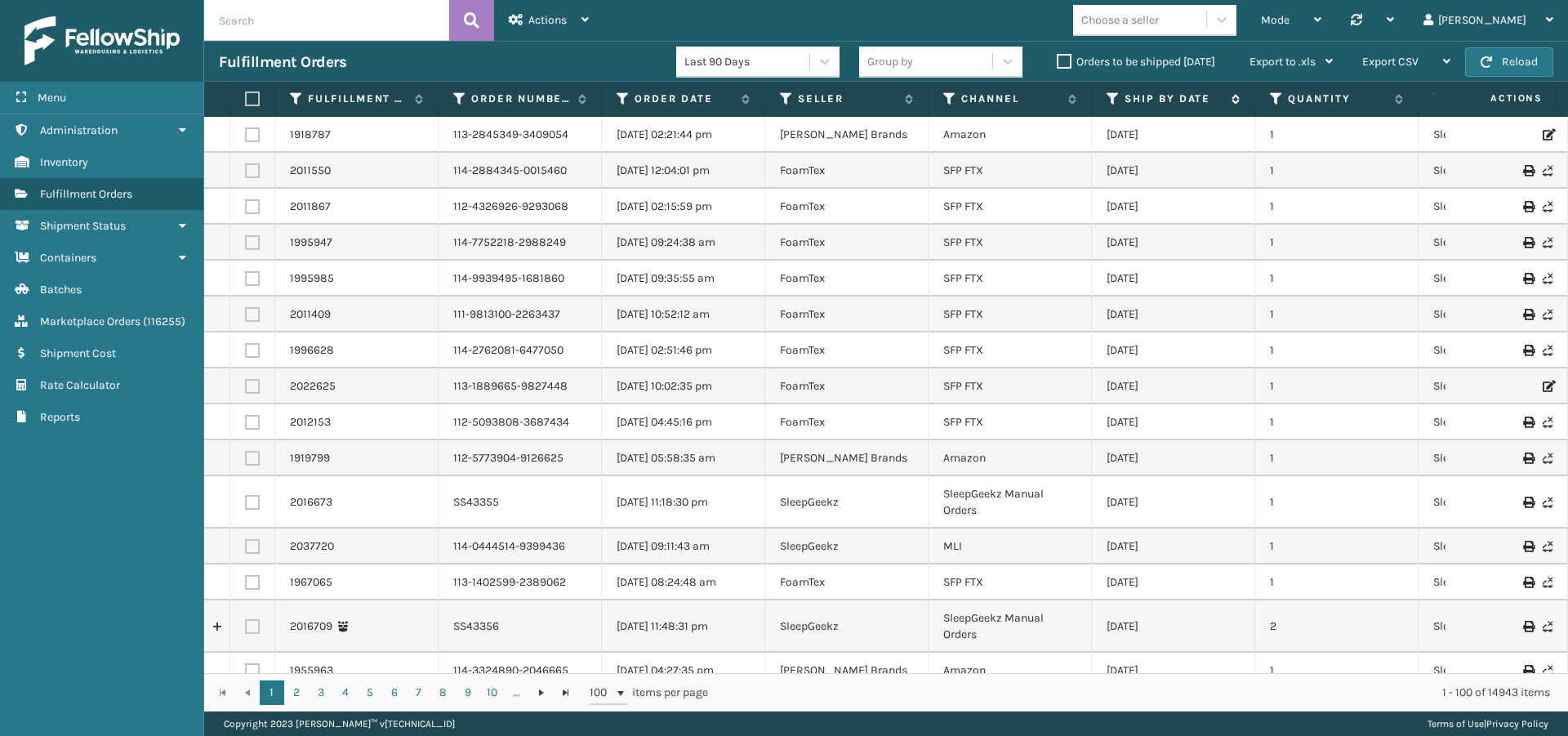
click at [1111, 99] on icon at bounding box center [1113, 99] width 13 height 15
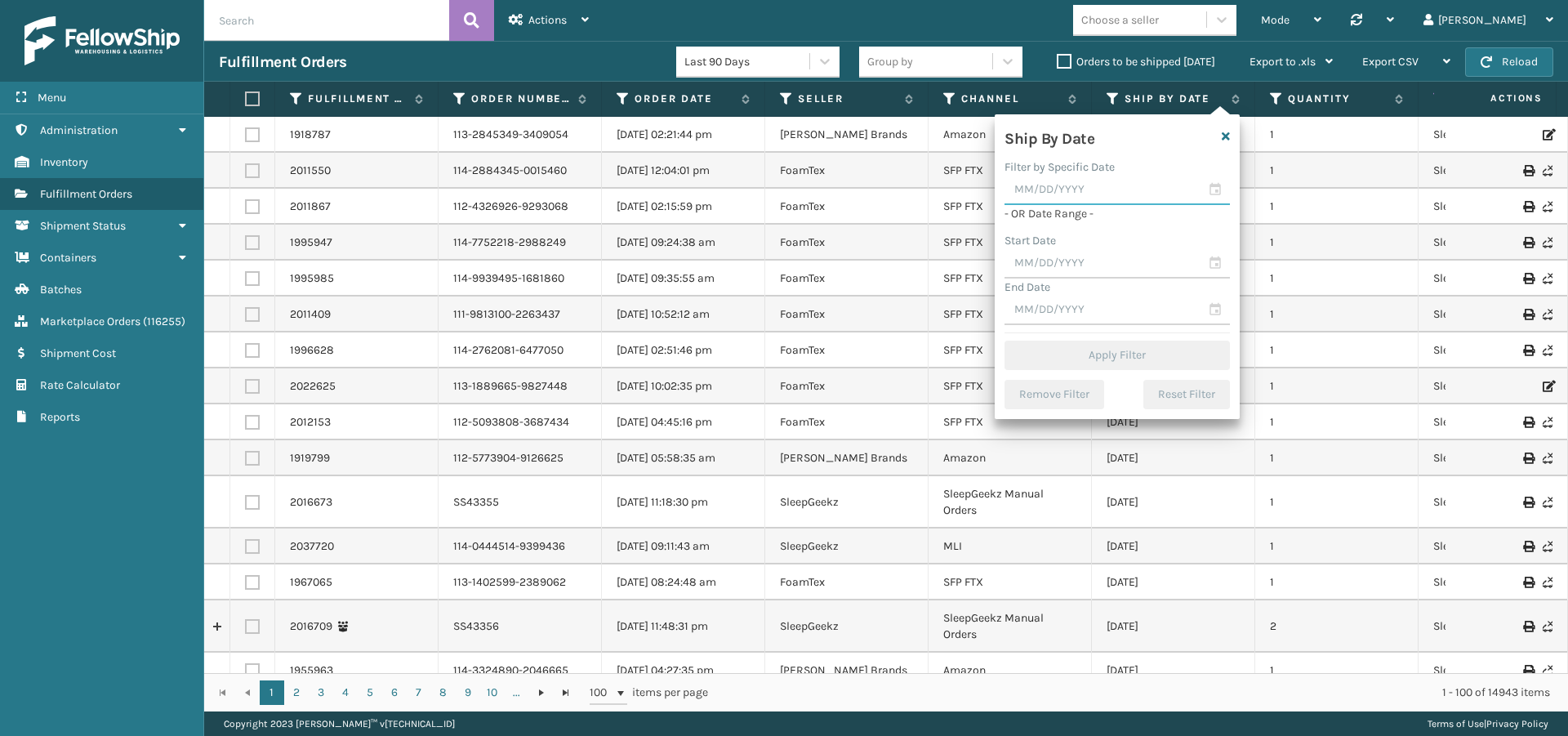
click at [1145, 187] on input "text" at bounding box center [1116, 190] width 225 height 29
click at [1101, 339] on div "17" at bounding box center [1109, 338] width 27 height 25
type input "09/17/2025"
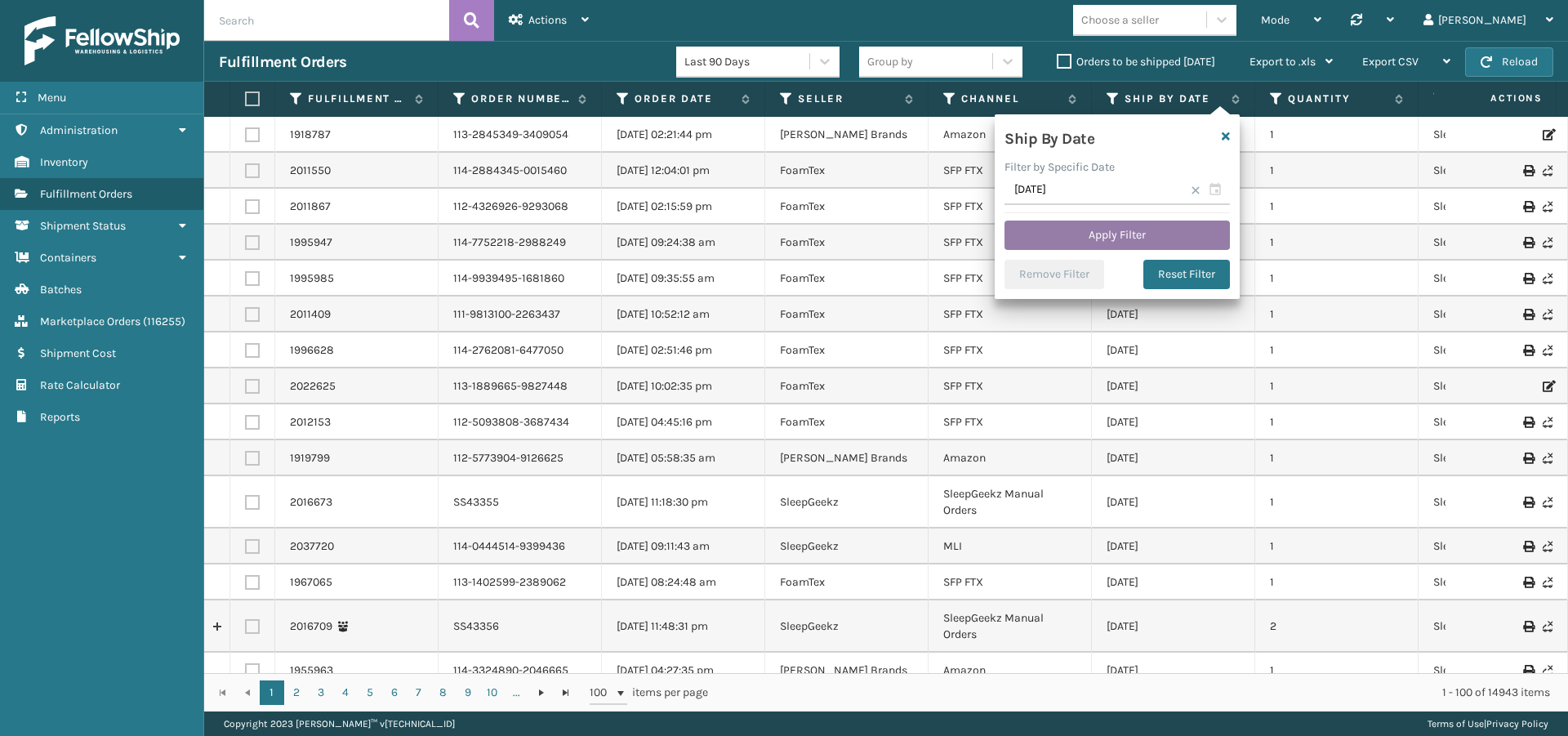
click at [1145, 239] on button "Apply Filter" at bounding box center [1116, 235] width 225 height 29
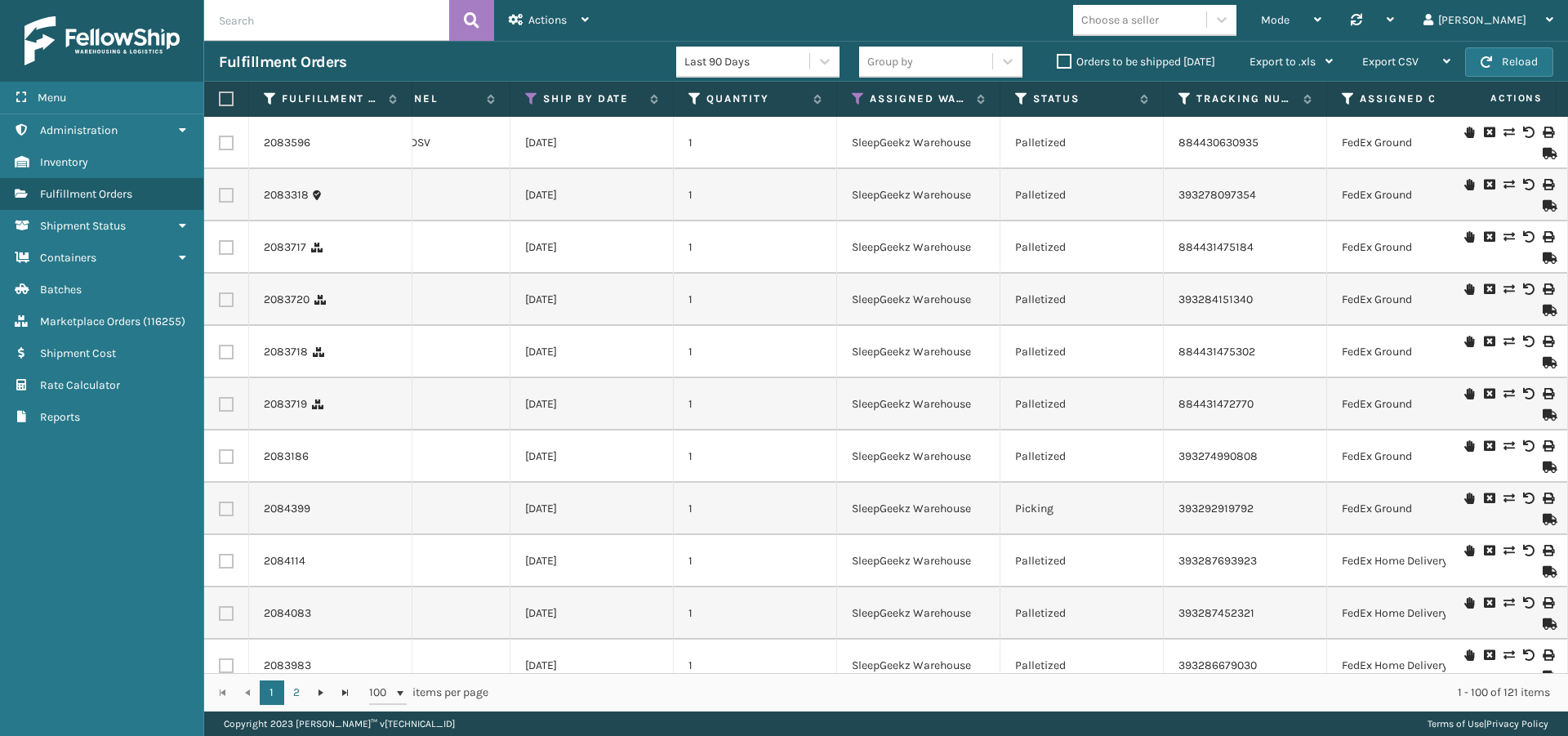
scroll to position [0, 558]
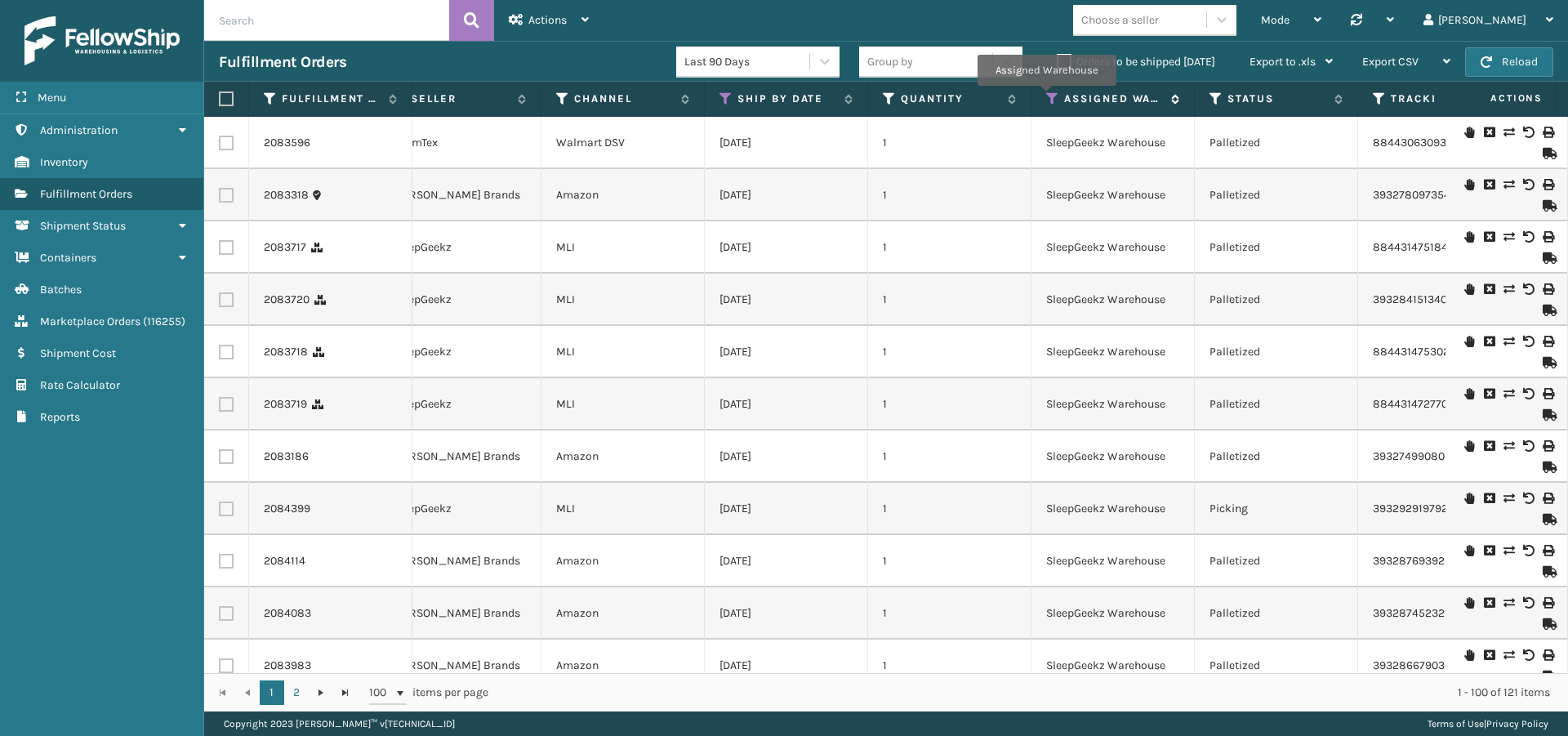
click at [1046, 97] on icon at bounding box center [1053, 99] width 13 height 15
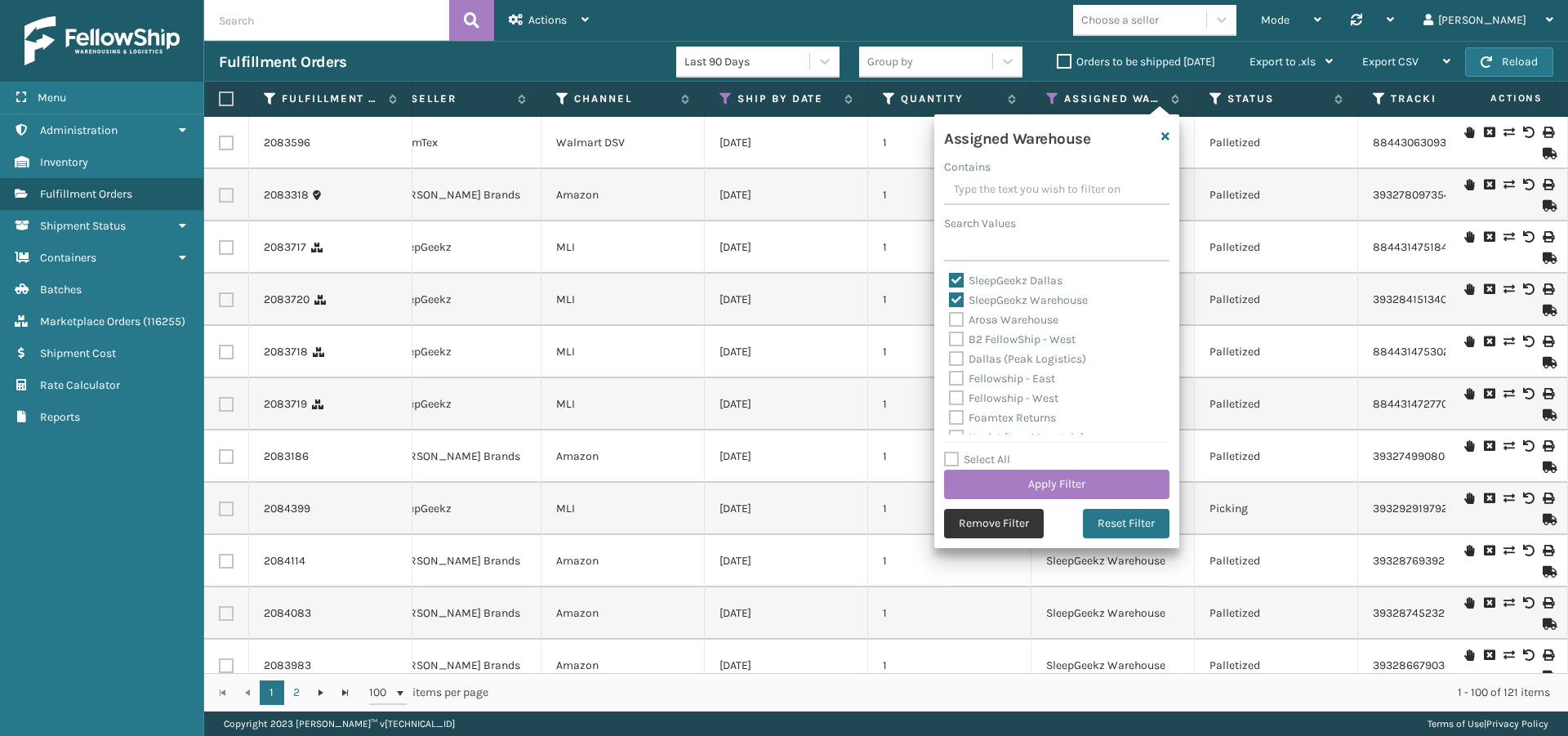
click at [997, 518] on button "Remove Filter" at bounding box center [994, 524] width 99 height 29
